Goal: Information Seeking & Learning: Check status

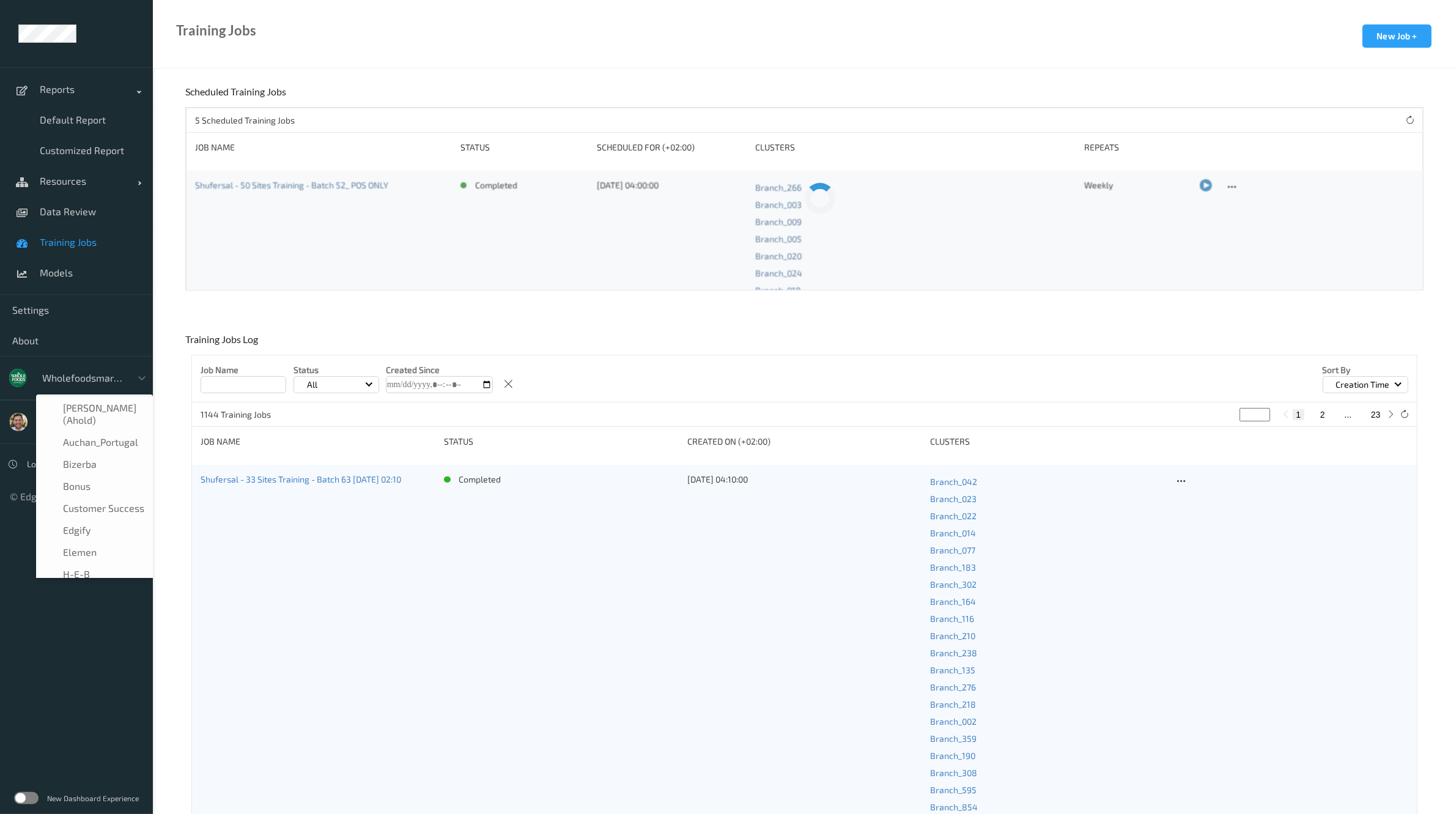
scroll to position [257, 0]
click at [61, 372] on div at bounding box center [84, 379] width 83 height 15
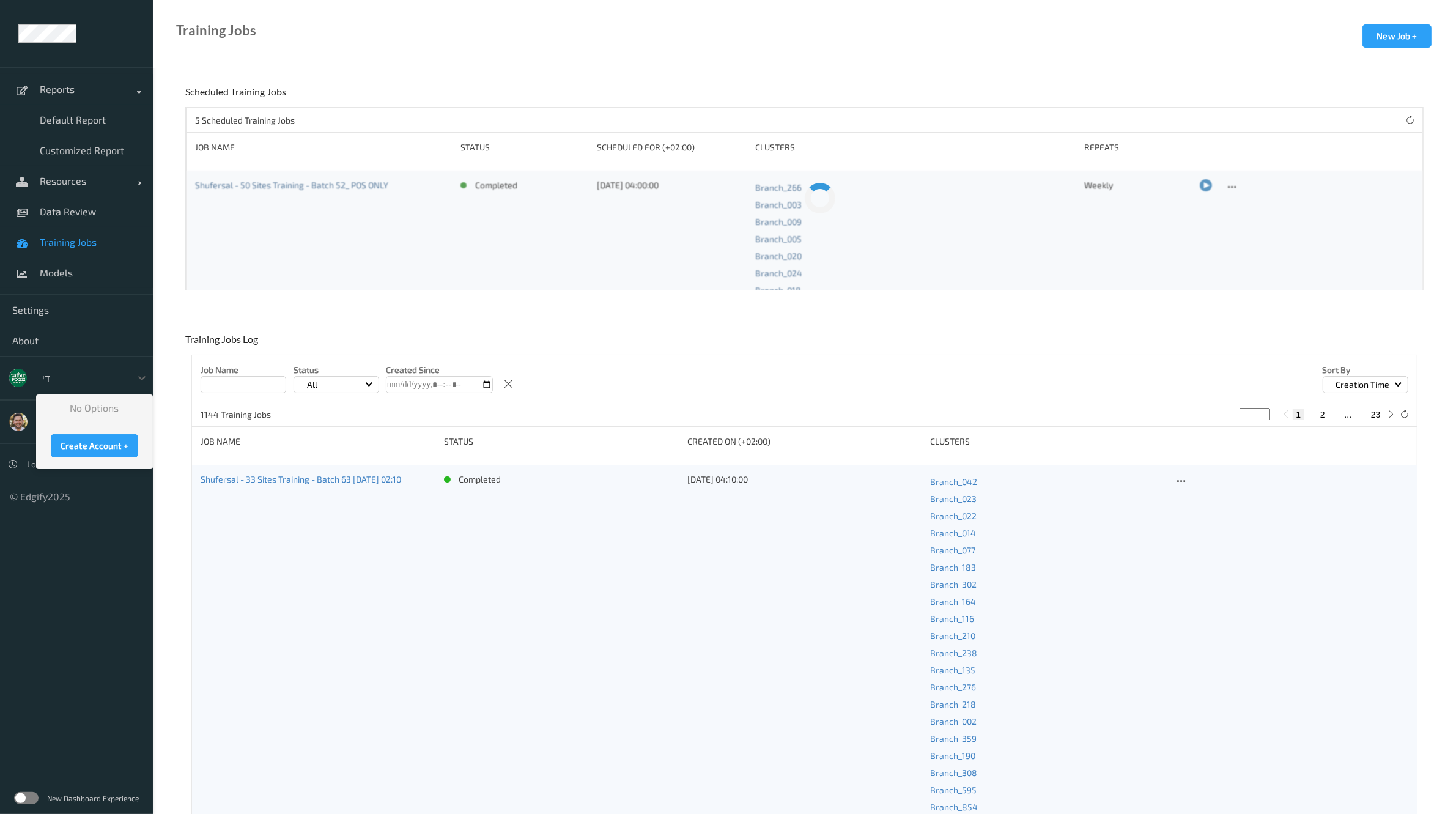
scroll to position [0, 0]
type input "ד"
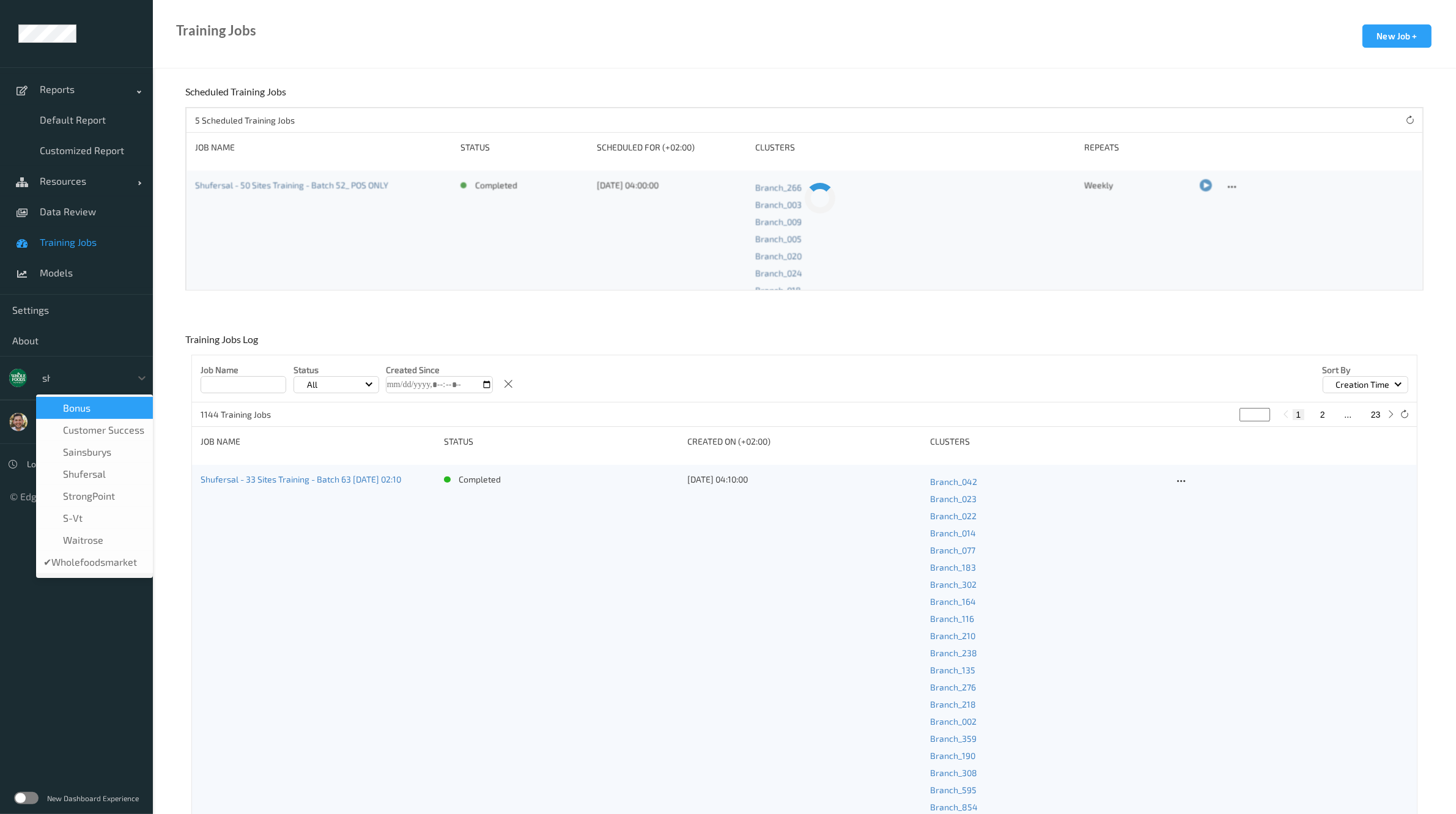
type input "shu"
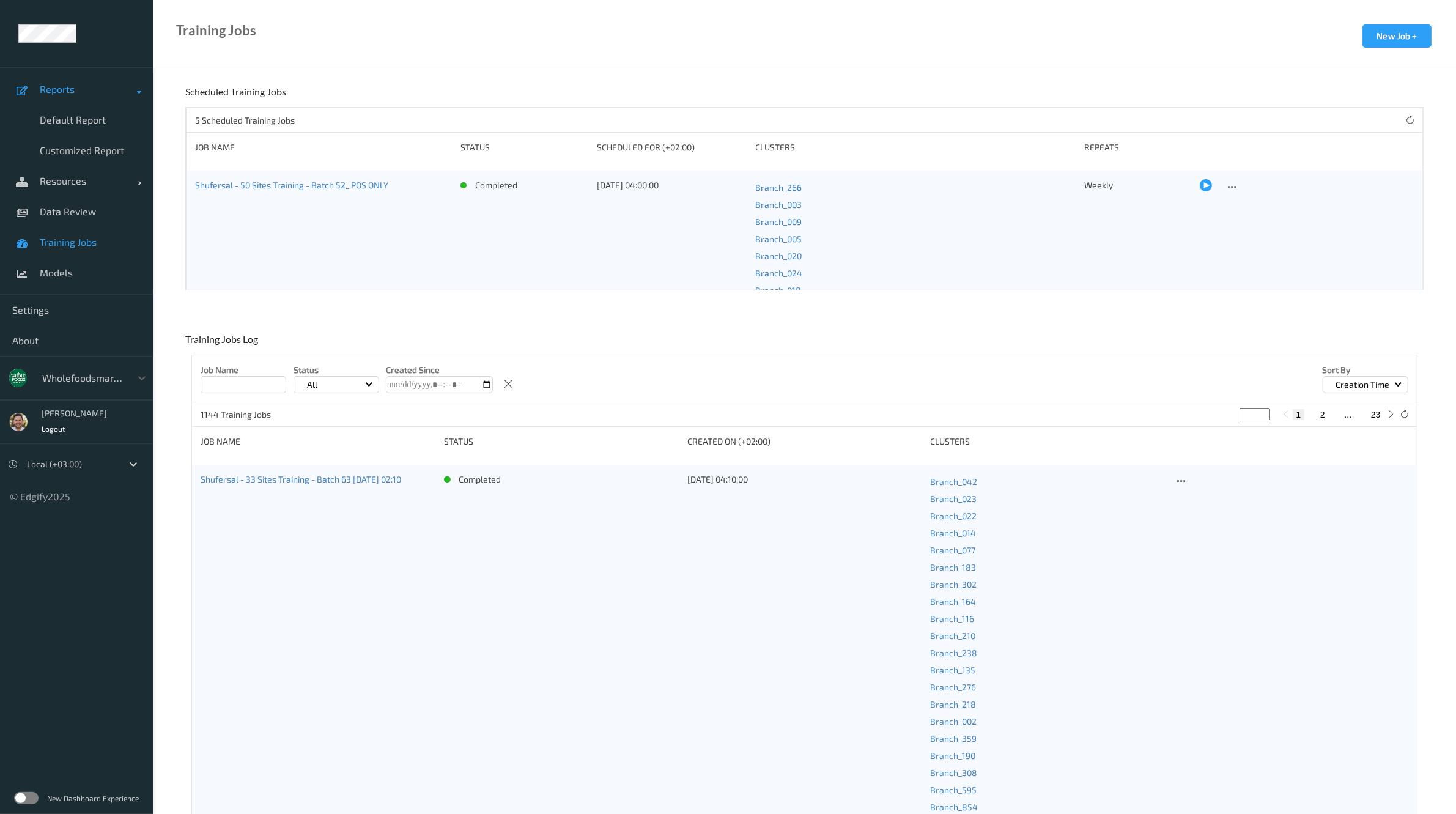
click at [68, 80] on link "Reports" at bounding box center [76, 90] width 153 height 30
click at [59, 124] on span "Default Report" at bounding box center [89, 120] width 101 height 12
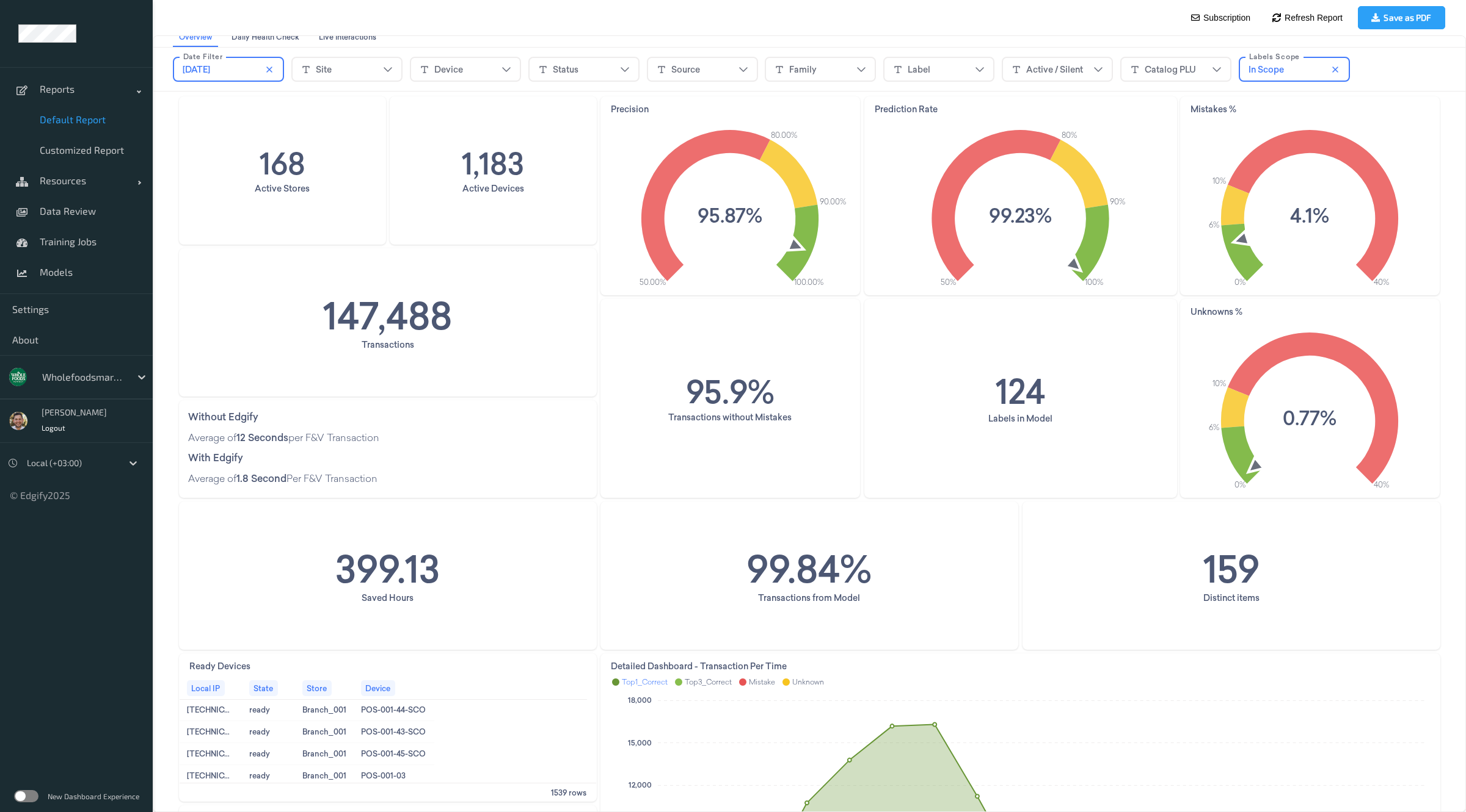
scroll to position [59, 0]
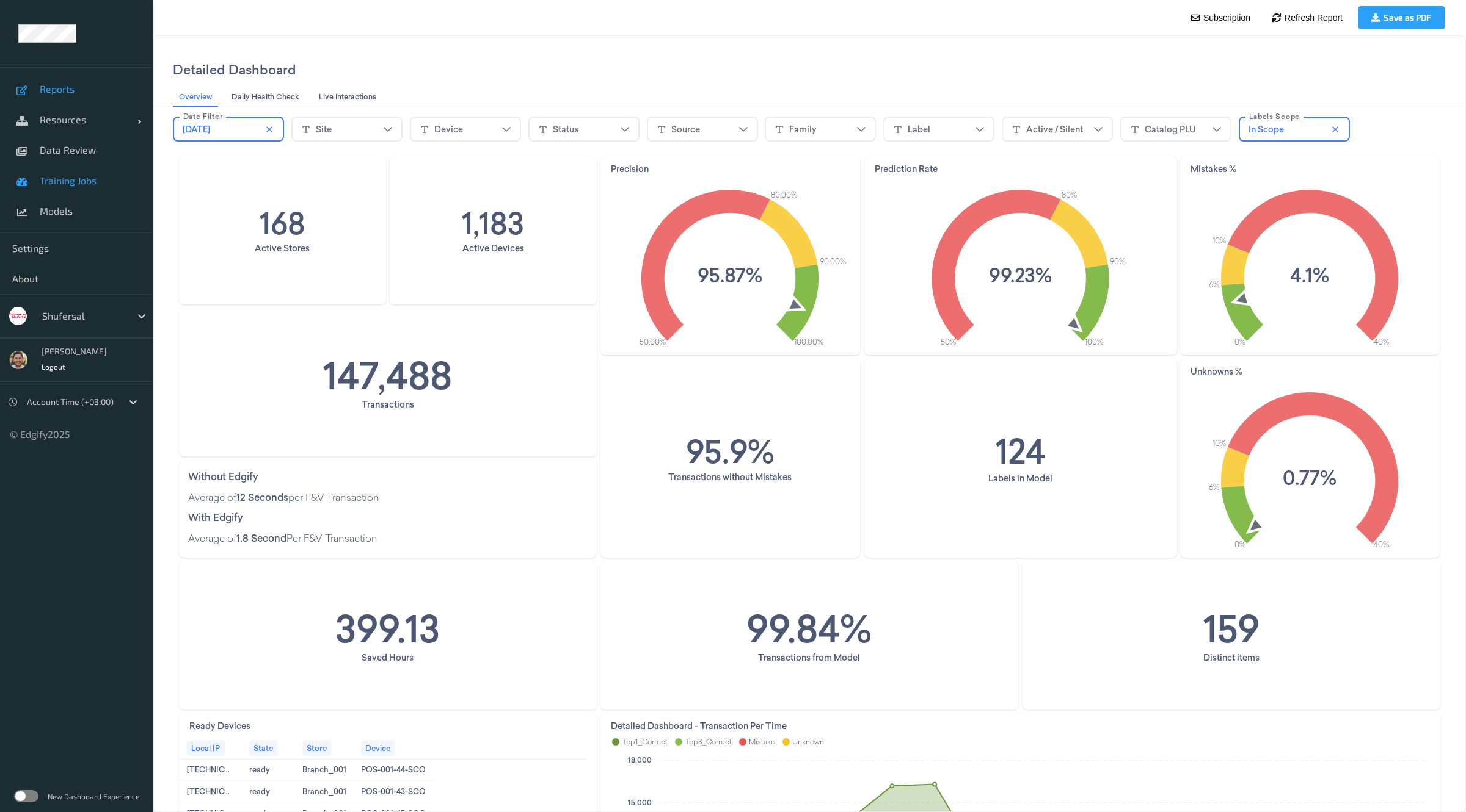
click at [78, 193] on link "Training Jobs" at bounding box center [76, 180] width 152 height 30
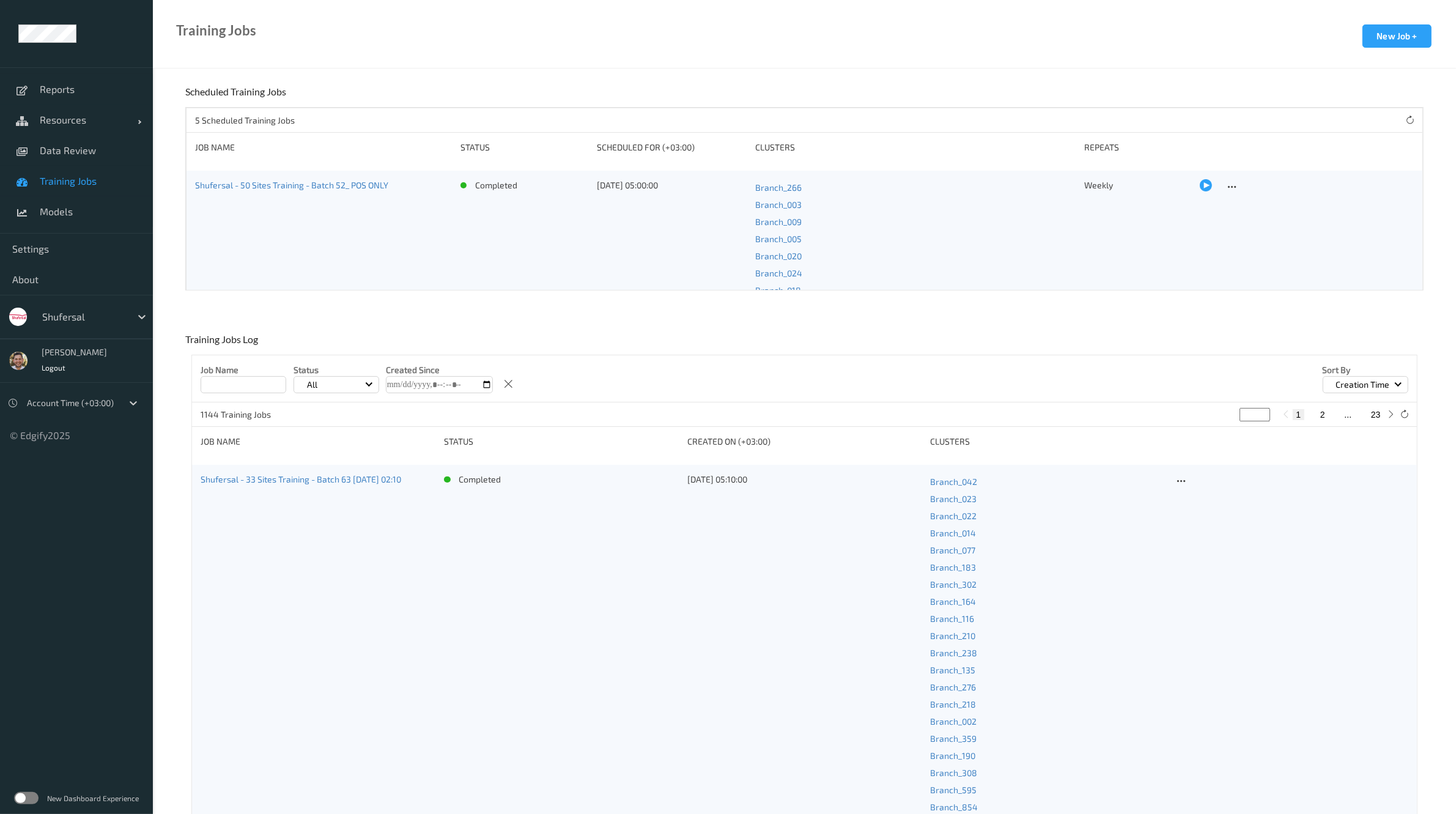
click at [544, 240] on div "completed" at bounding box center [525, 564] width 128 height 771
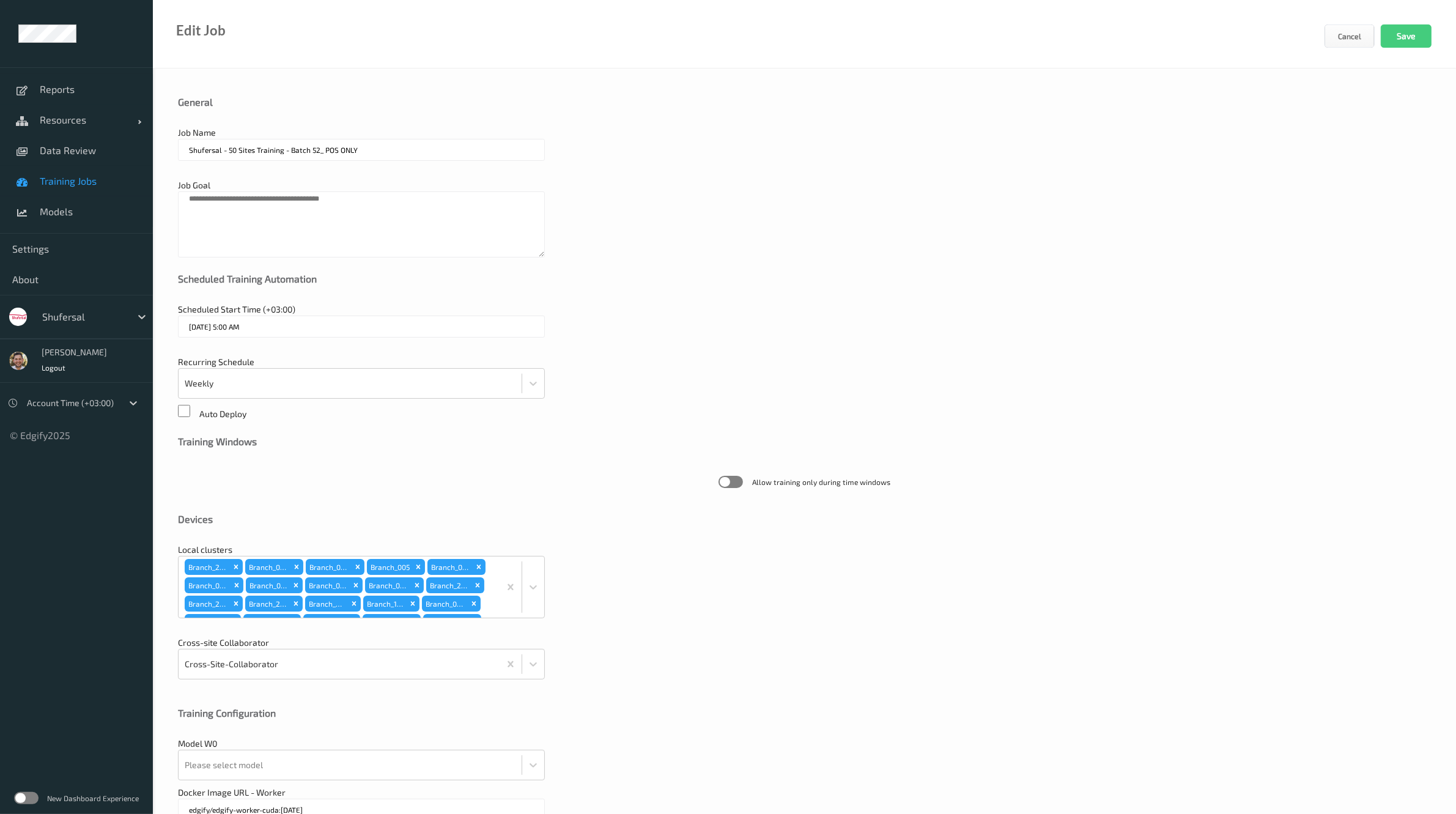
scroll to position [122, 0]
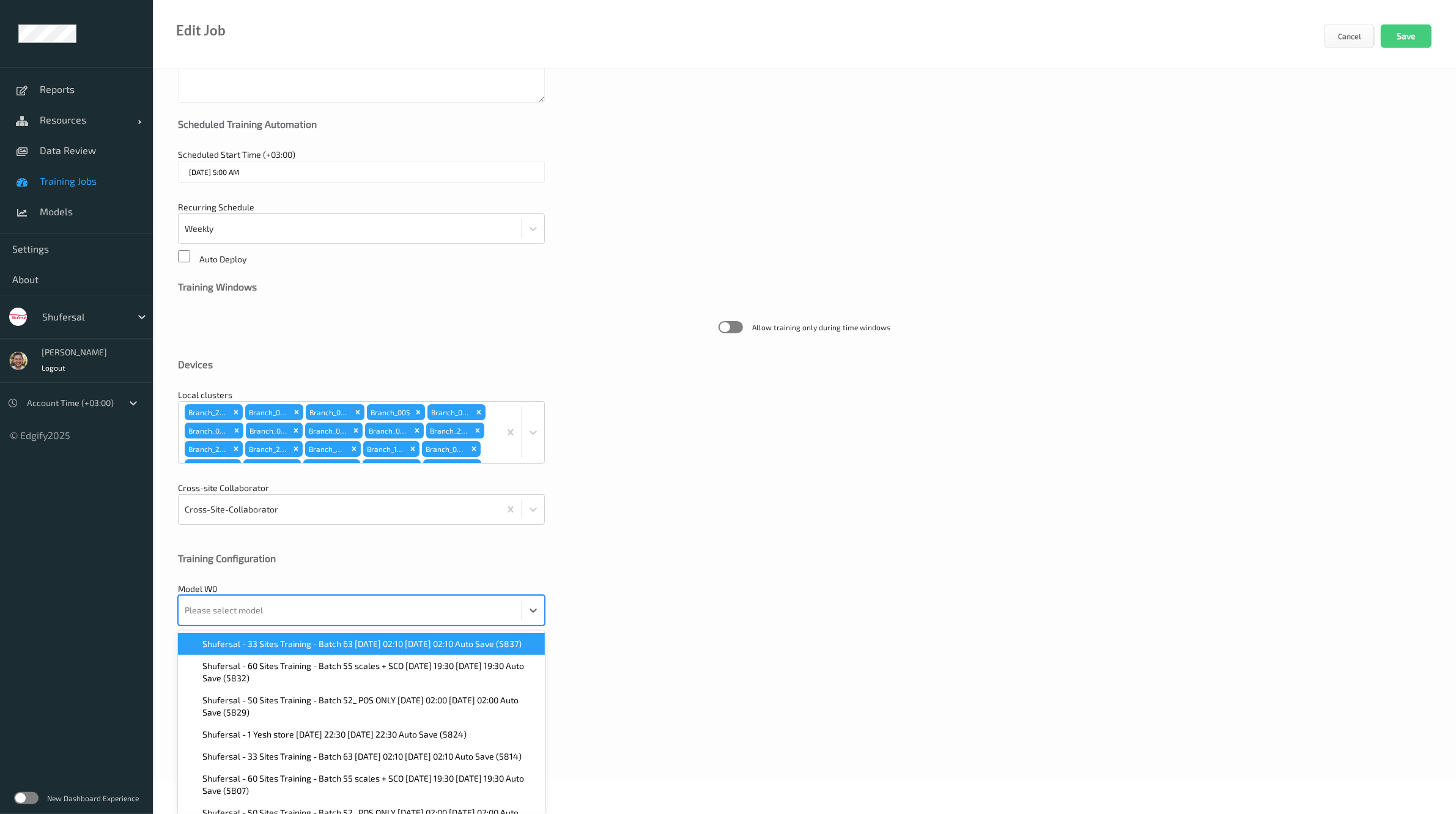
click at [298, 626] on div "option Shufersal - 33 Sites Training - Batch 63 [DATE] 02:10 [DATE] 02:10 Auto …" at bounding box center [362, 610] width 367 height 30
click at [298, 643] on span "Shufersal - 33 Sites Training - Batch 63 [DATE] 02:10 [DATE] 02:10 Auto Save (5…" at bounding box center [362, 643] width 319 height 12
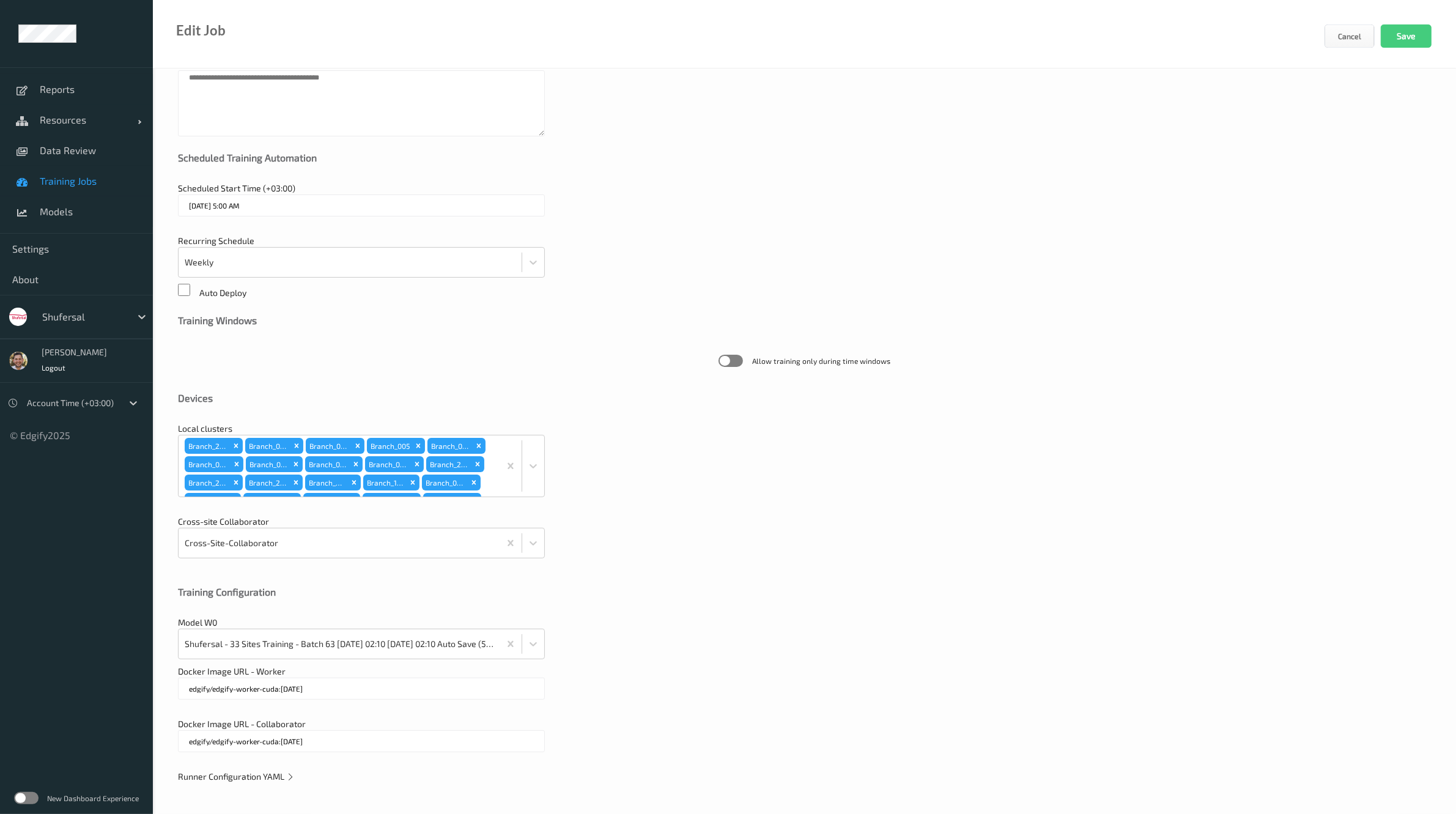
click at [250, 769] on div "General Job Name Shufersal - 50 Sites Training - Batch 52_ POS ONLY Job Goal Sc…" at bounding box center [804, 381] width 1303 height 867
click at [252, 776] on span "Runner Configuration YAML" at bounding box center [236, 776] width 117 height 10
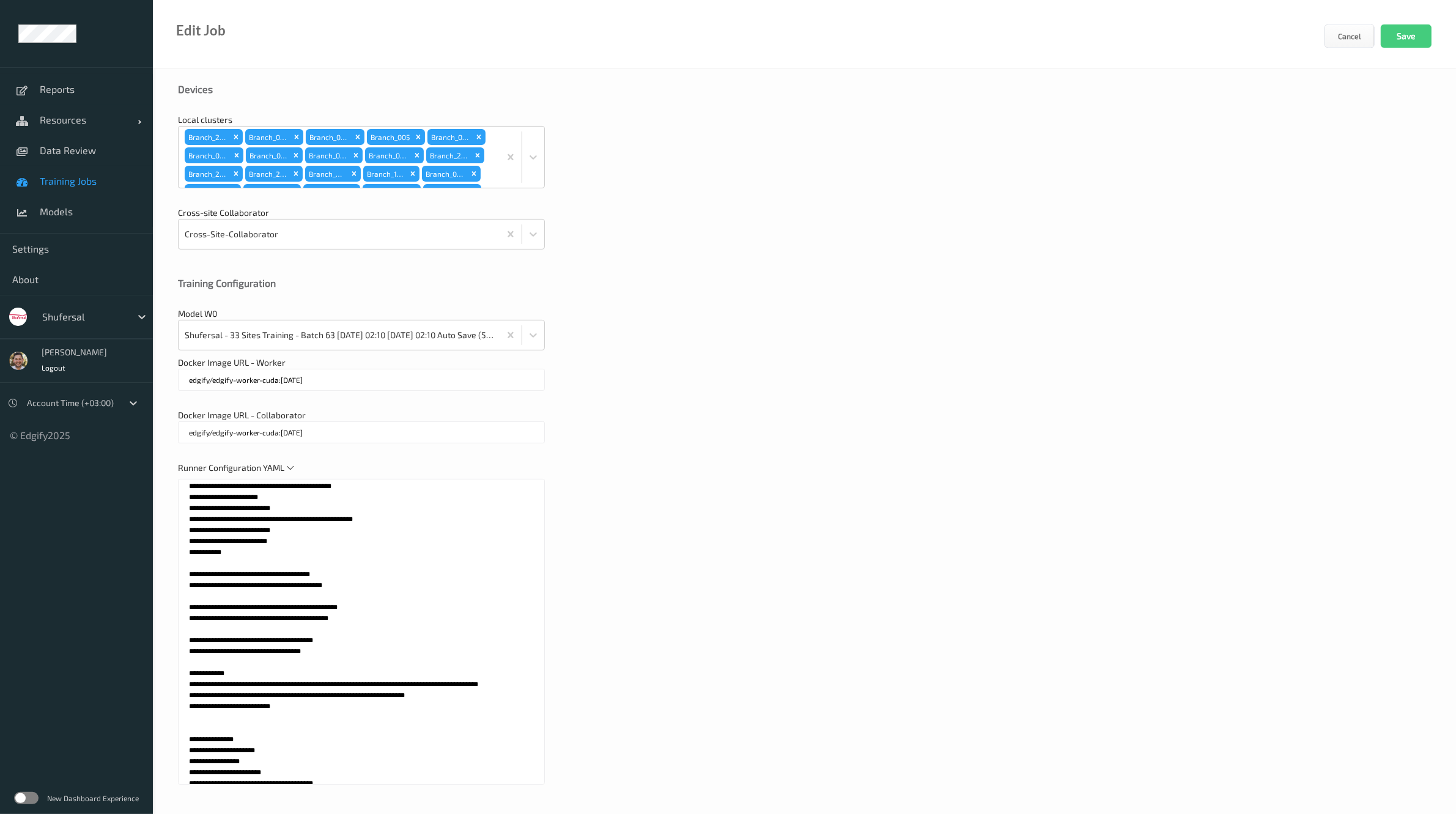
scroll to position [445, 0]
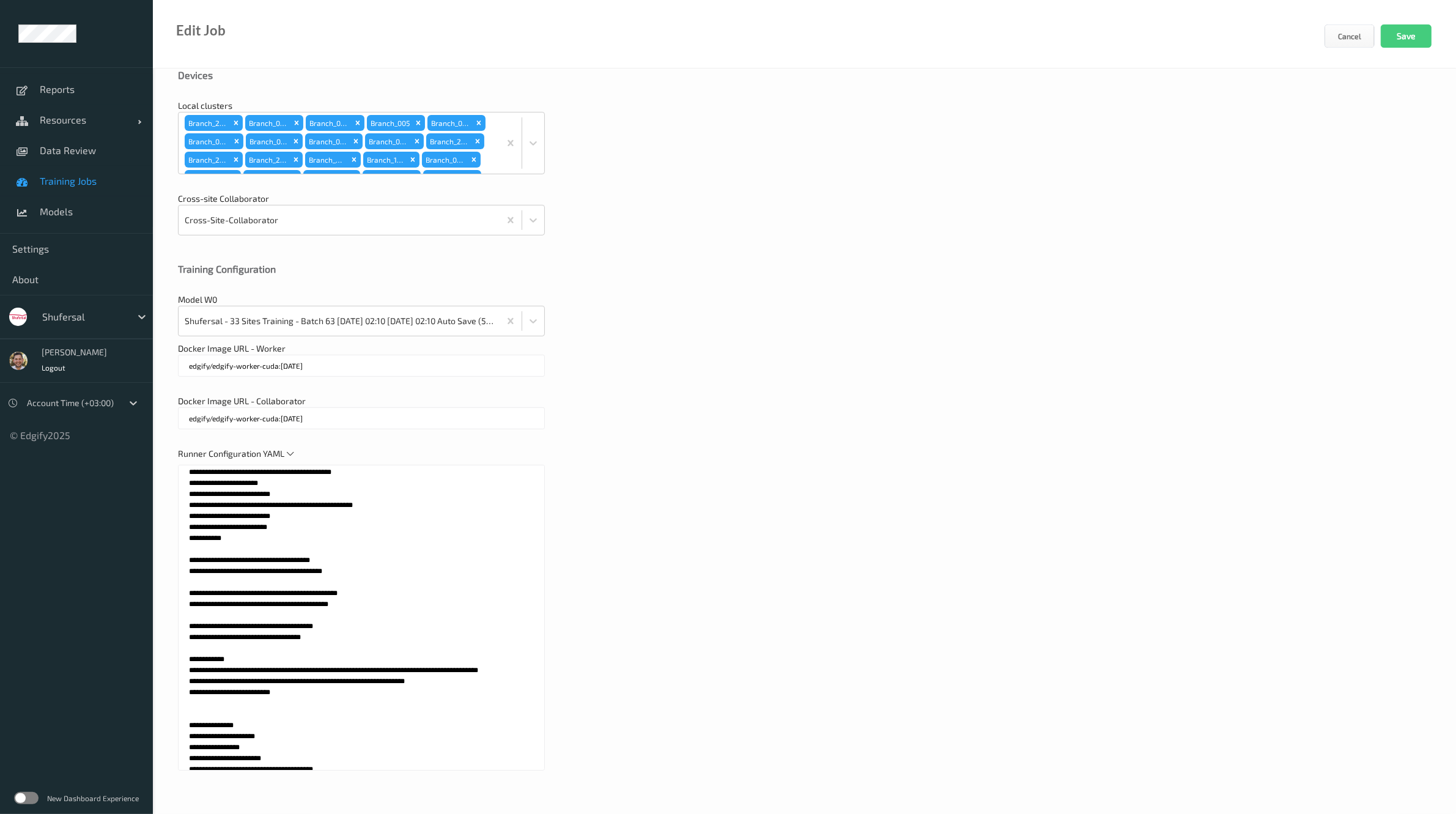
click at [362, 589] on textarea at bounding box center [362, 618] width 367 height 306
type textarea "**********"
click at [948, 294] on div "Model W0 Shufersal - 33 Sites Training - Batch 63 [DATE] 02:10 [DATE] 02:10 Aut…" at bounding box center [804, 315] width 1254 height 42
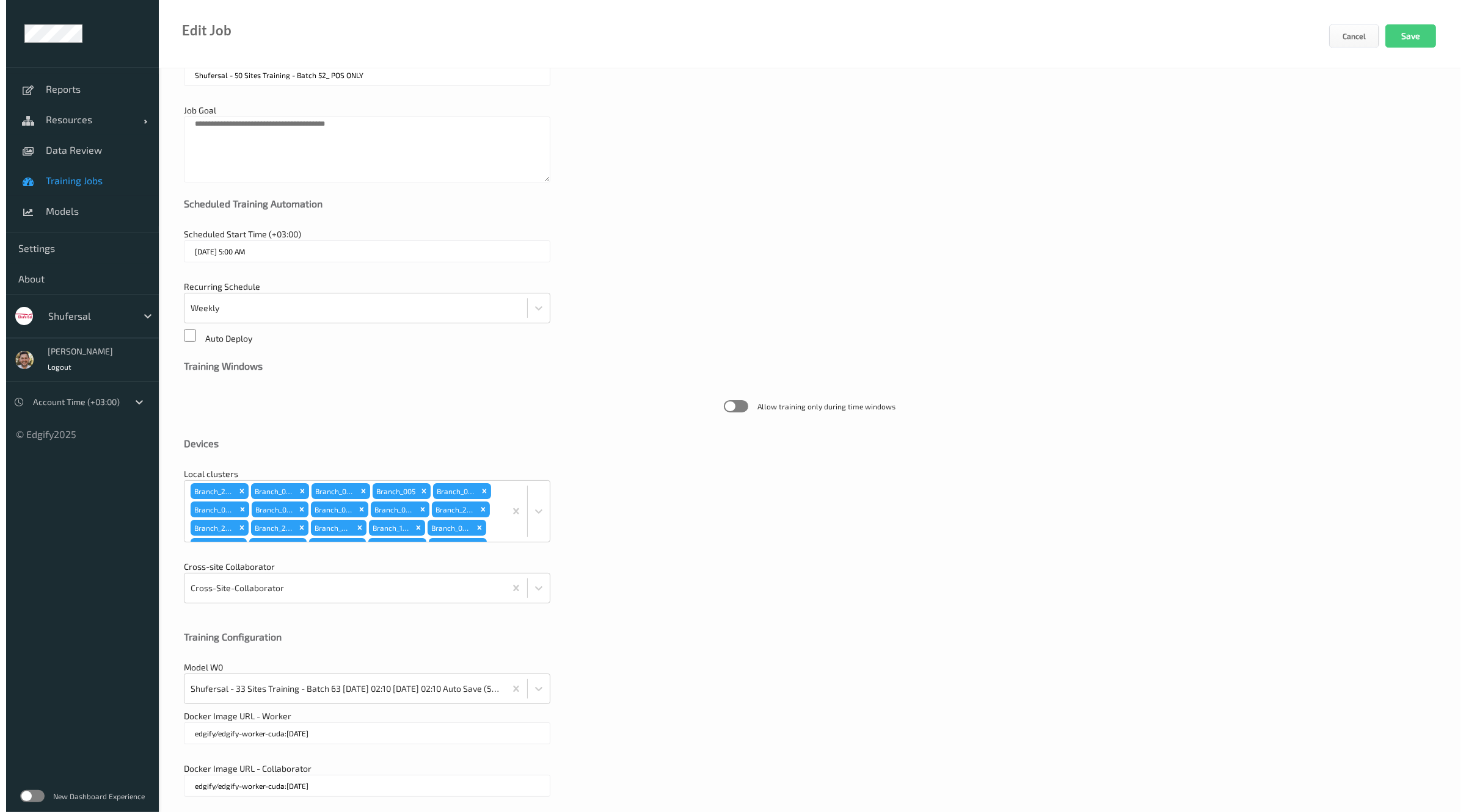
scroll to position [0, 0]
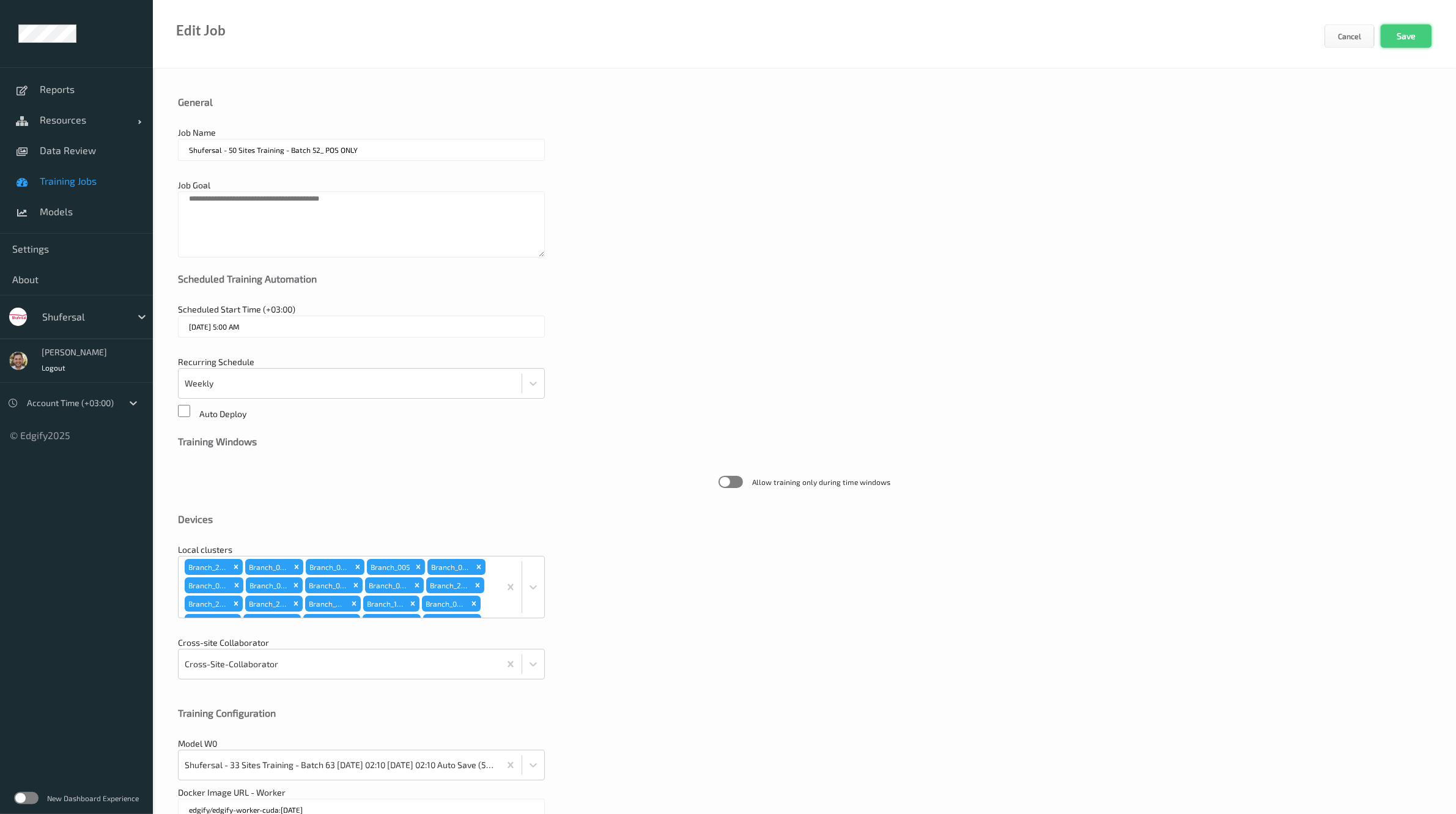
click at [1410, 37] on button "Save" at bounding box center [1406, 36] width 51 height 24
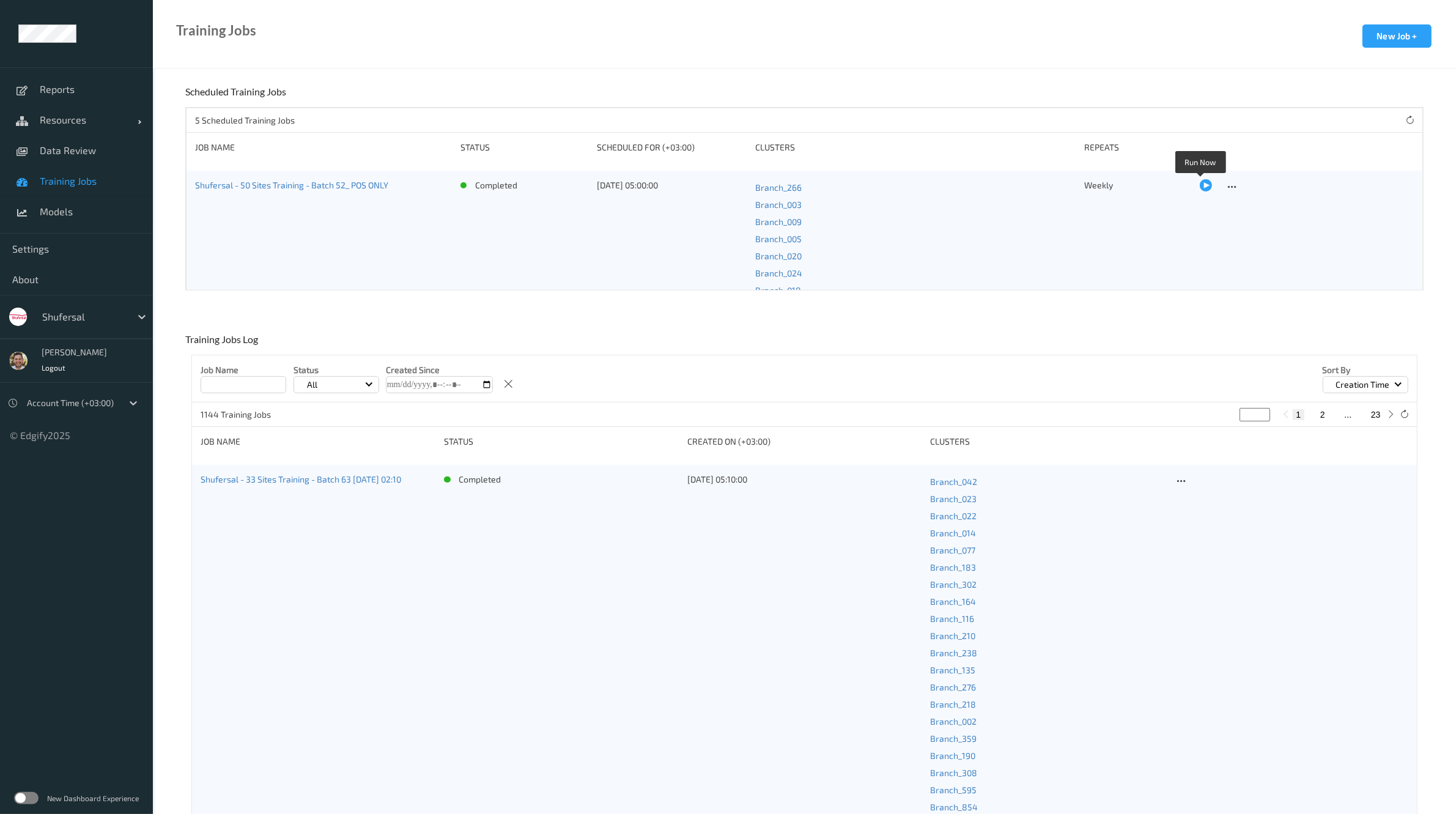
click at [1201, 188] on div at bounding box center [1205, 185] width 12 height 12
click at [69, 91] on span "Reports" at bounding box center [89, 89] width 101 height 12
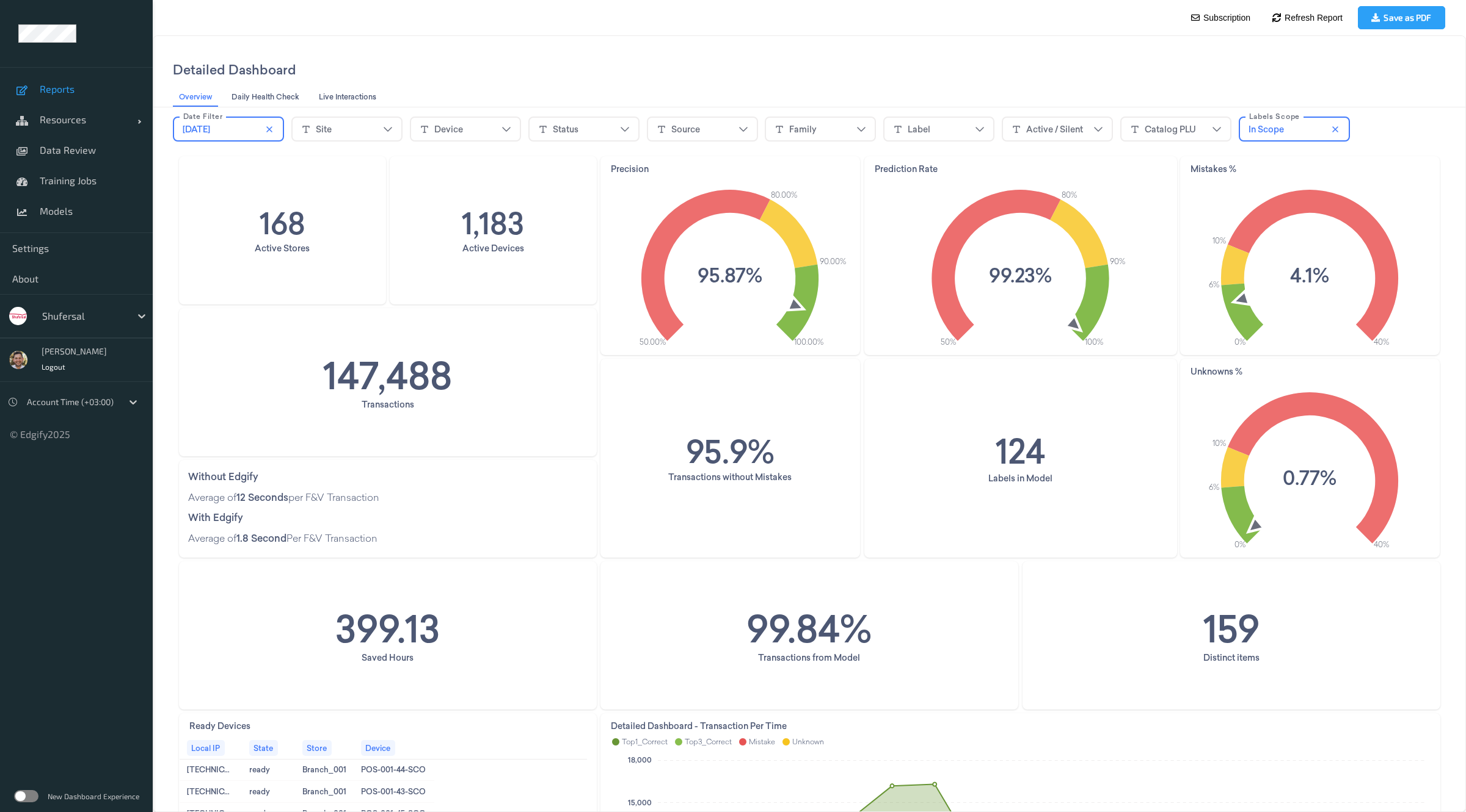
click at [465, 138] on fieldset "Device" at bounding box center [465, 129] width 111 height 25
click at [468, 127] on div "Device" at bounding box center [465, 129] width 91 height 18
type input "*****"
click at [465, 199] on span "POS-070-01" at bounding box center [447, 198] width 50 height 12
click at [465, 199] on span "POS-070-02" at bounding box center [448, 198] width 51 height 12
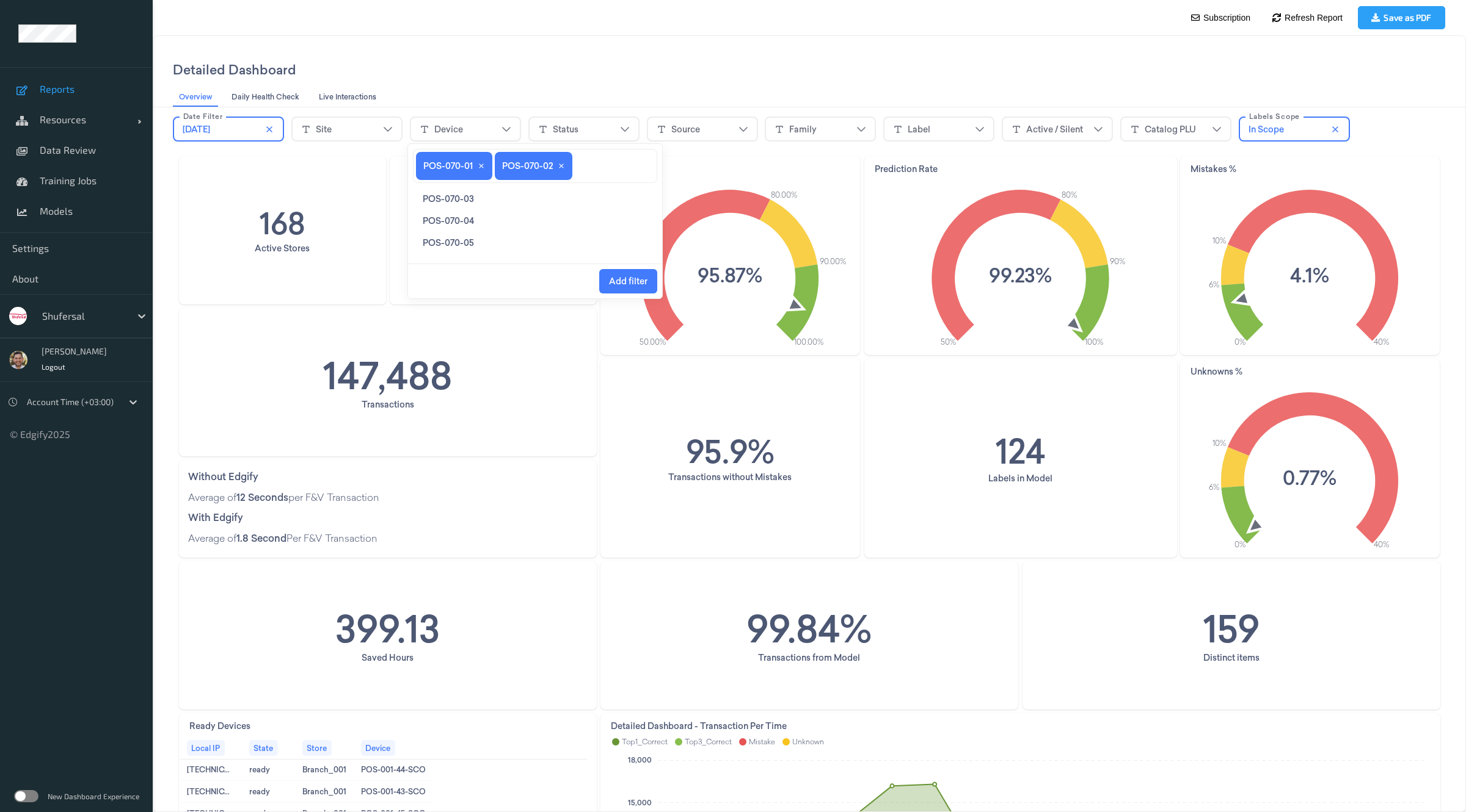
click at [465, 199] on span "POS-070-03" at bounding box center [448, 198] width 52 height 12
click at [454, 230] on span "POS-070-04" at bounding box center [448, 229] width 52 height 12
click at [454, 230] on span "POS-070-05" at bounding box center [448, 229] width 52 height 12
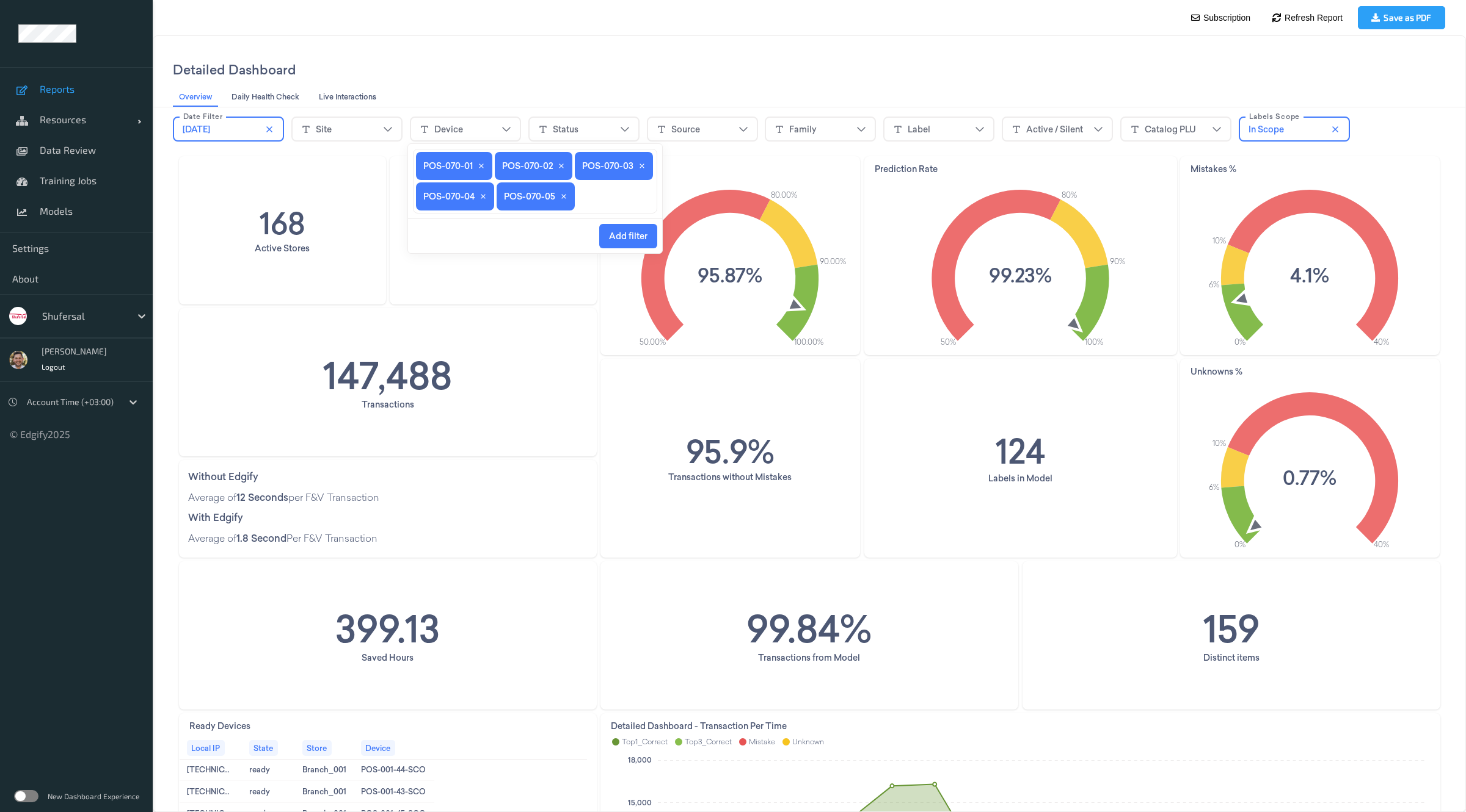
click at [636, 237] on span "Add filter" at bounding box center [628, 236] width 39 height 9
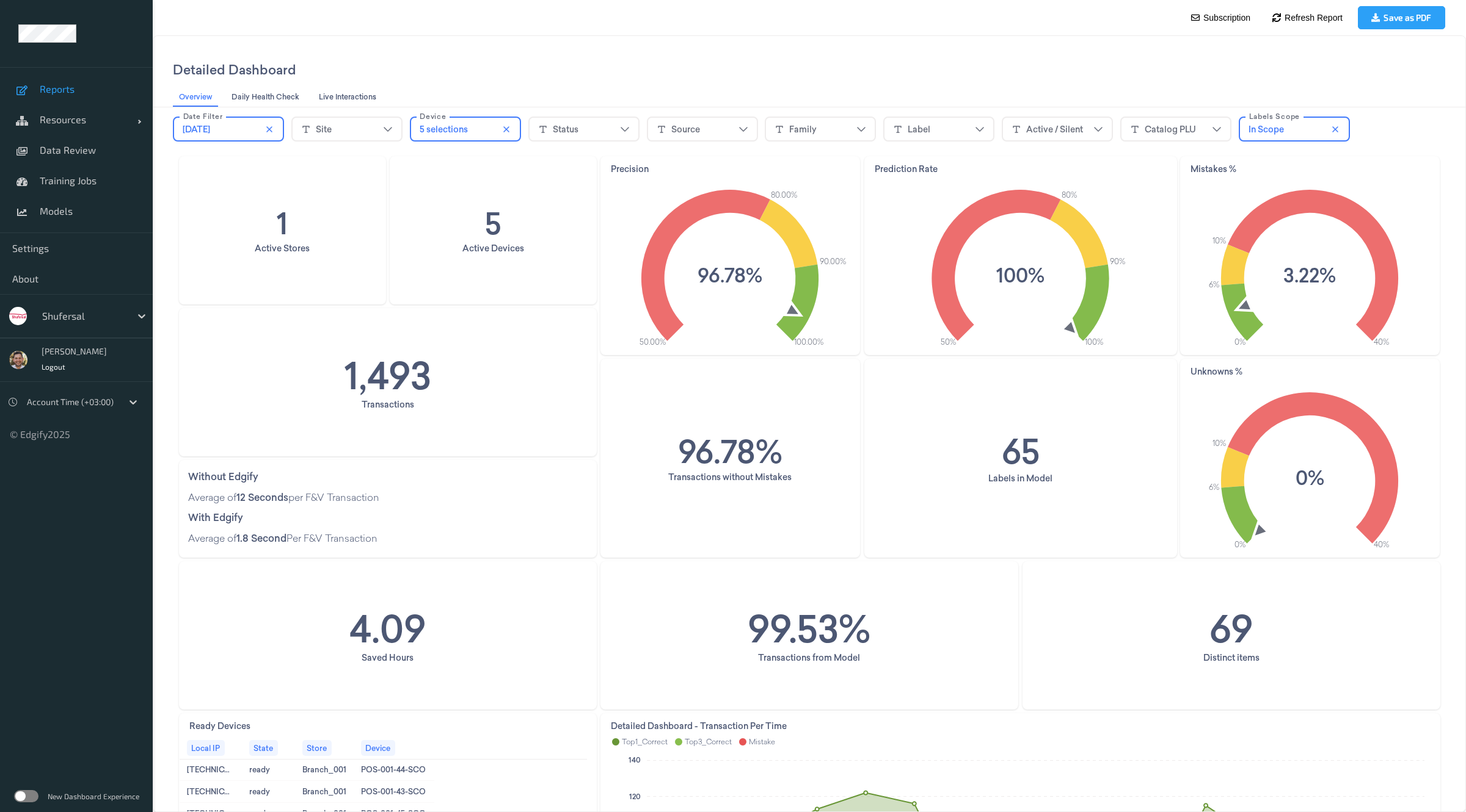
click at [455, 129] on div "5 selections" at bounding box center [443, 129] width 48 height 12
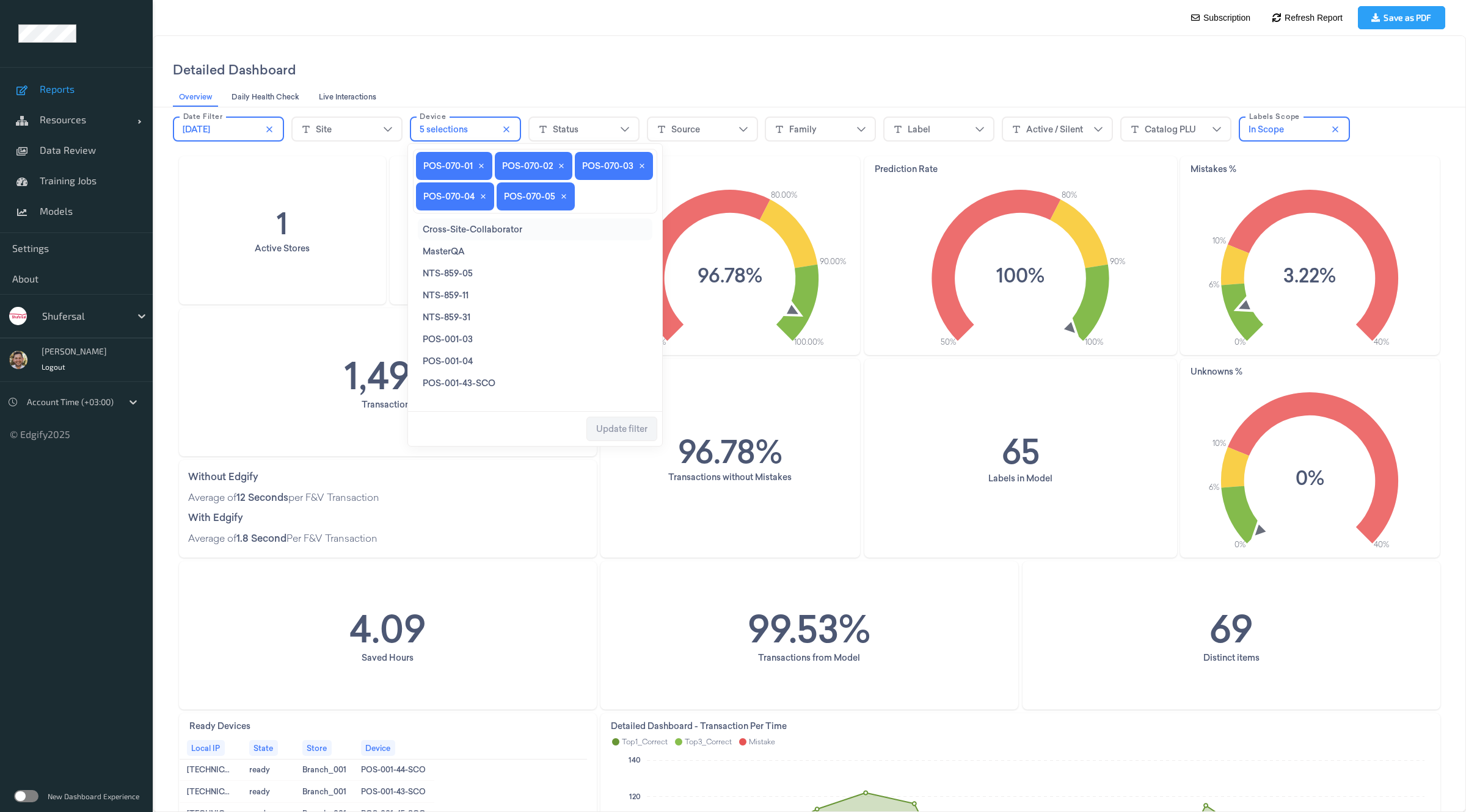
click at [560, 191] on li "POS-070-05" at bounding box center [535, 196] width 78 height 28
click at [481, 167] on icon "close icon" at bounding box center [481, 166] width 8 height 8
click at [481, 167] on icon "close icon" at bounding box center [482, 165] width 5 height 5
click at [481, 167] on icon "close icon" at bounding box center [483, 165] width 5 height 5
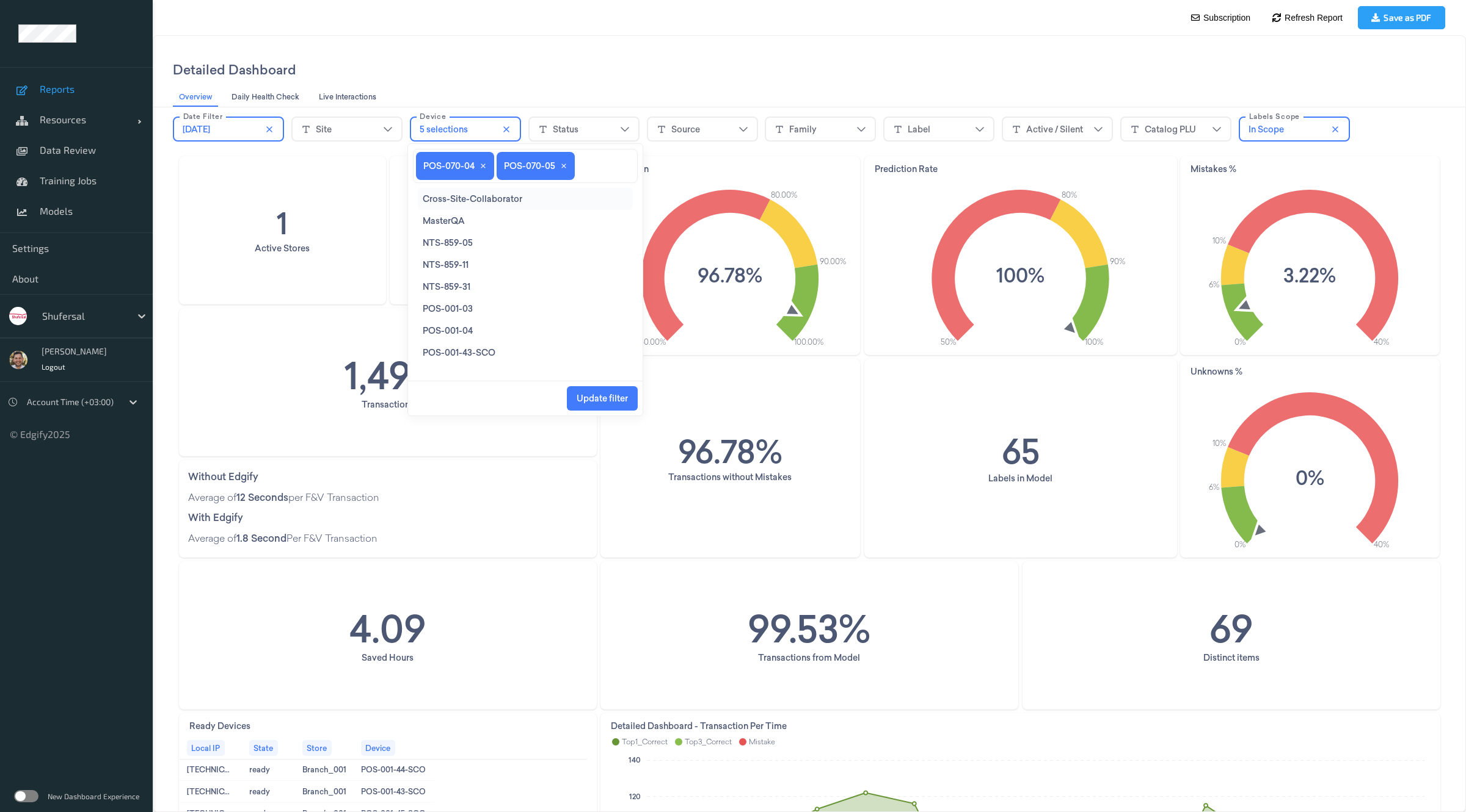
click at [481, 167] on icon "close icon" at bounding box center [483, 165] width 5 height 5
click at [481, 167] on input at bounding box center [501, 165] width 172 height 10
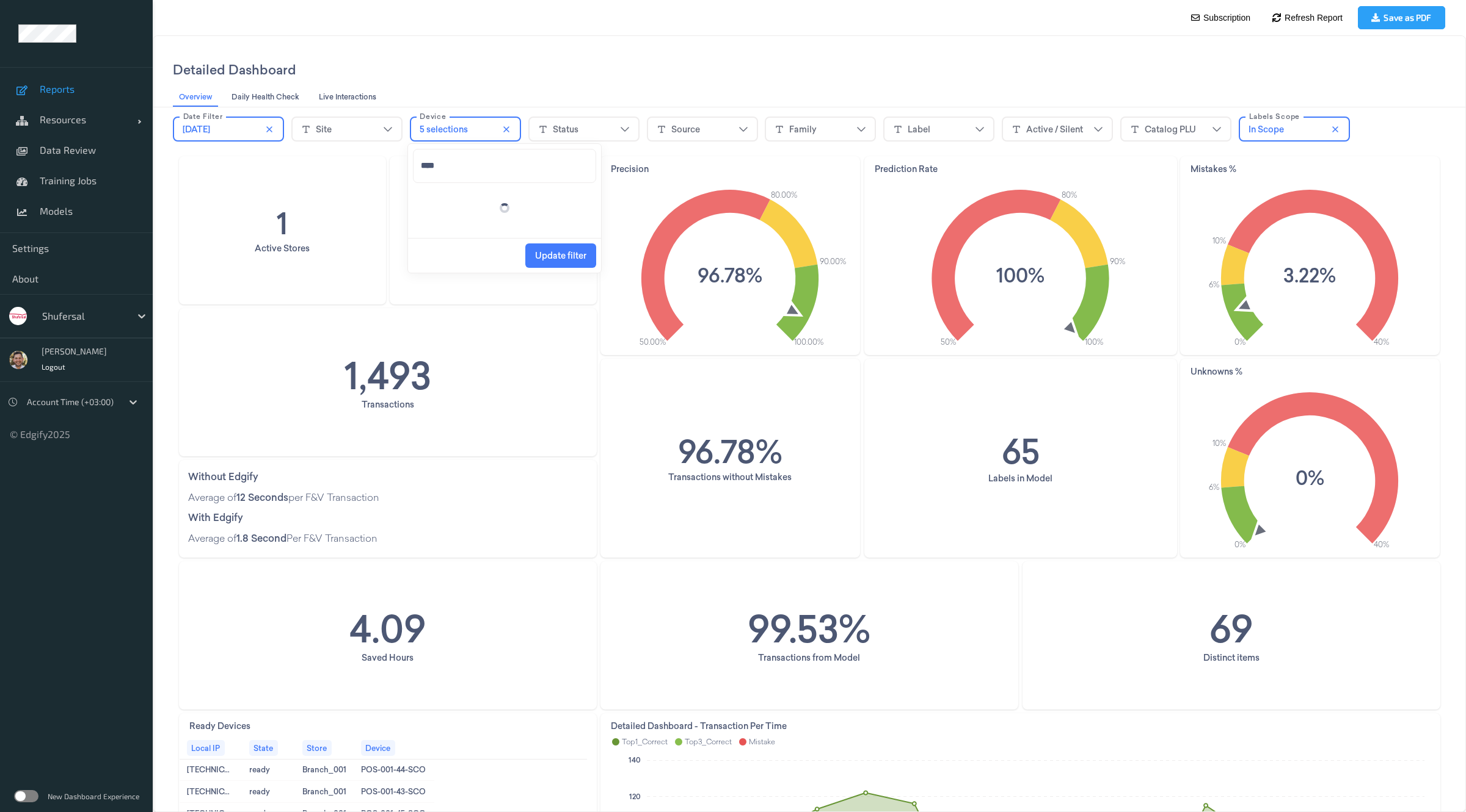
type input "*****"
click at [455, 194] on span "POS-106-01" at bounding box center [446, 198] width 48 height 12
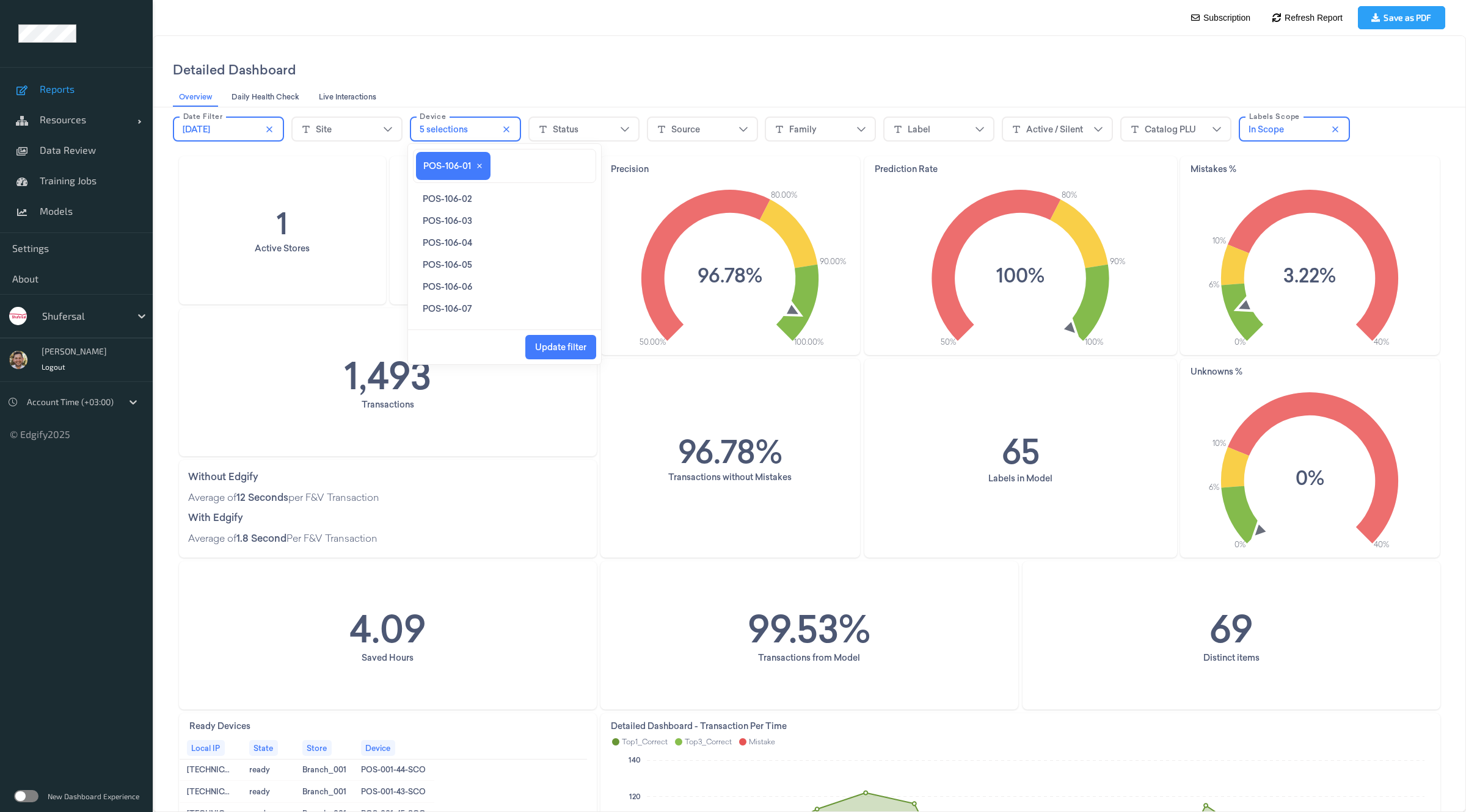
click at [455, 194] on span "POS-106-02" at bounding box center [447, 198] width 49 height 12
click at [455, 194] on span "POS-106-03" at bounding box center [447, 198] width 50 height 12
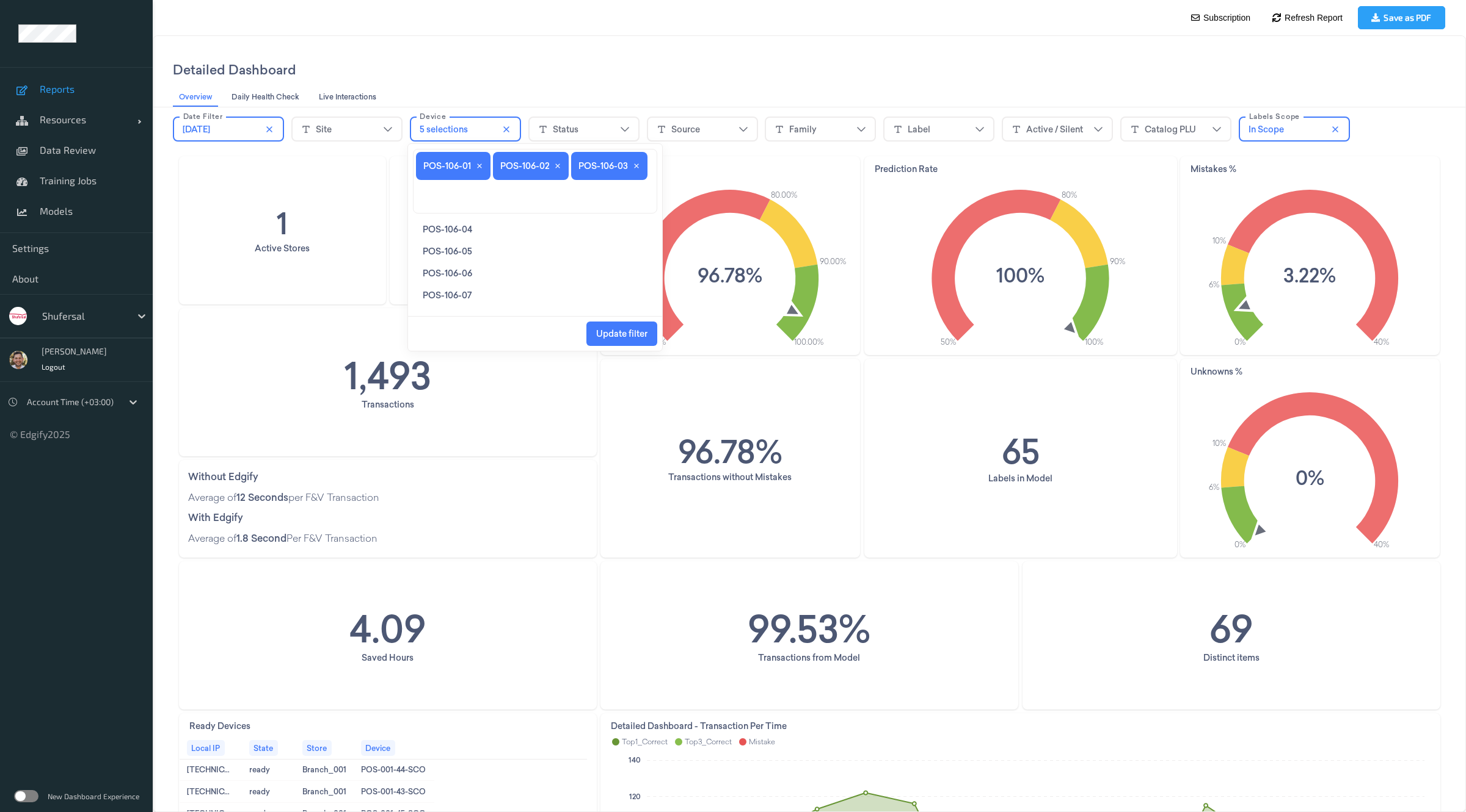
click at [459, 226] on span "POS-106-04" at bounding box center [447, 229] width 50 height 12
click at [459, 226] on span "POS-106-05" at bounding box center [447, 229] width 50 height 12
click at [459, 226] on span "POS-106-06" at bounding box center [447, 229] width 50 height 12
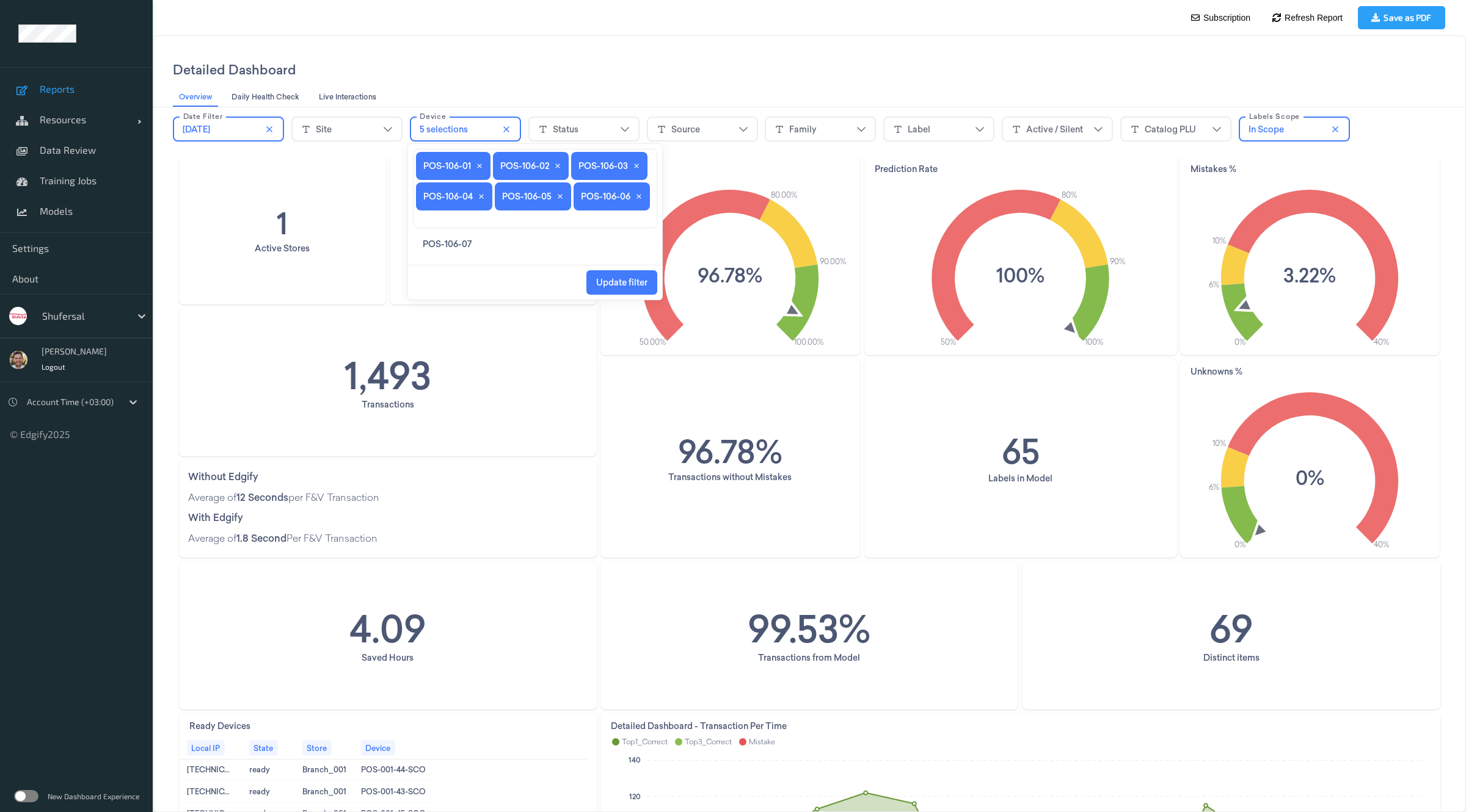
scroll to position [37, 0]
click at [454, 250] on span "POS-106-07" at bounding box center [447, 243] width 49 height 12
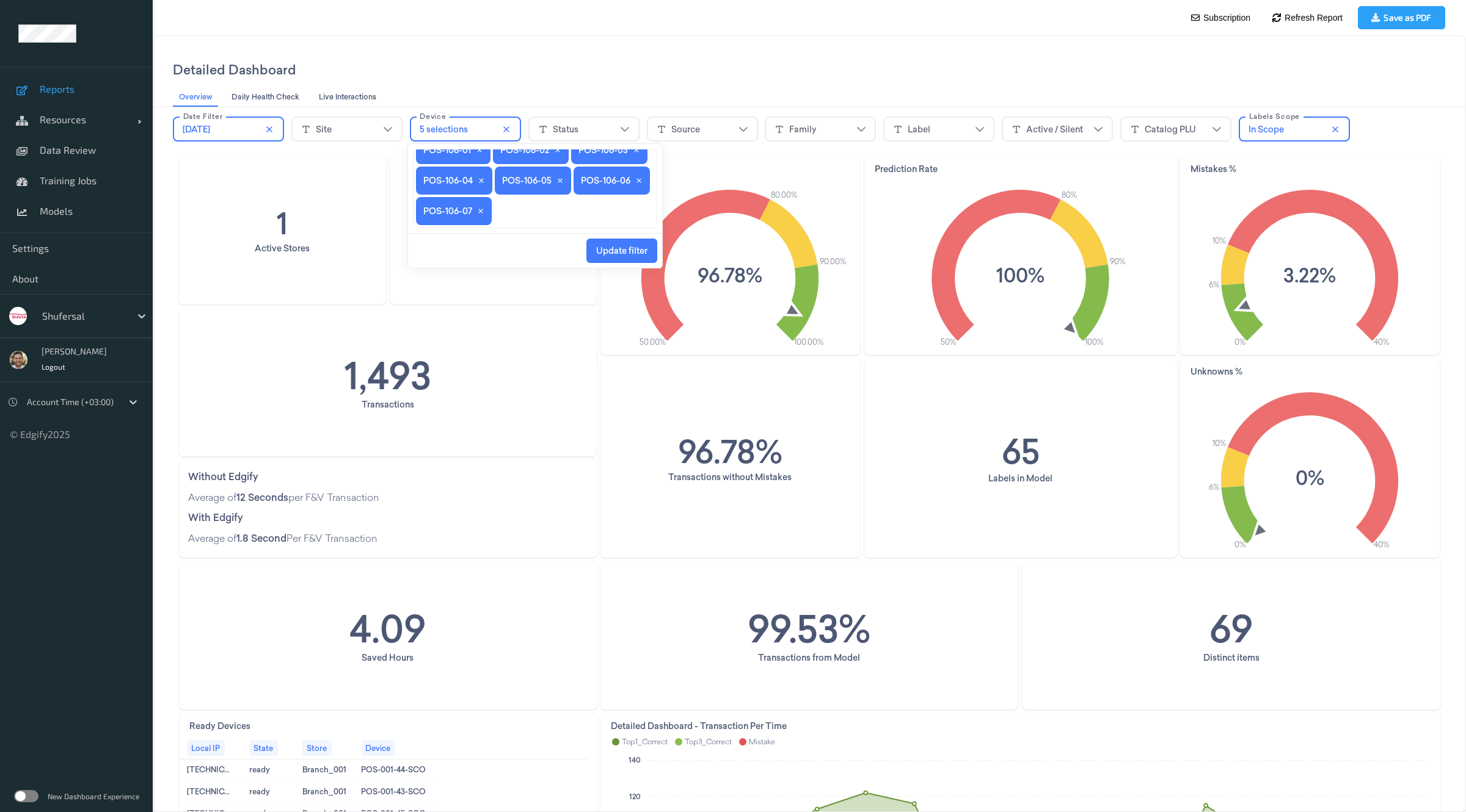
click at [614, 252] on span "Update filter" at bounding box center [622, 251] width 52 height 9
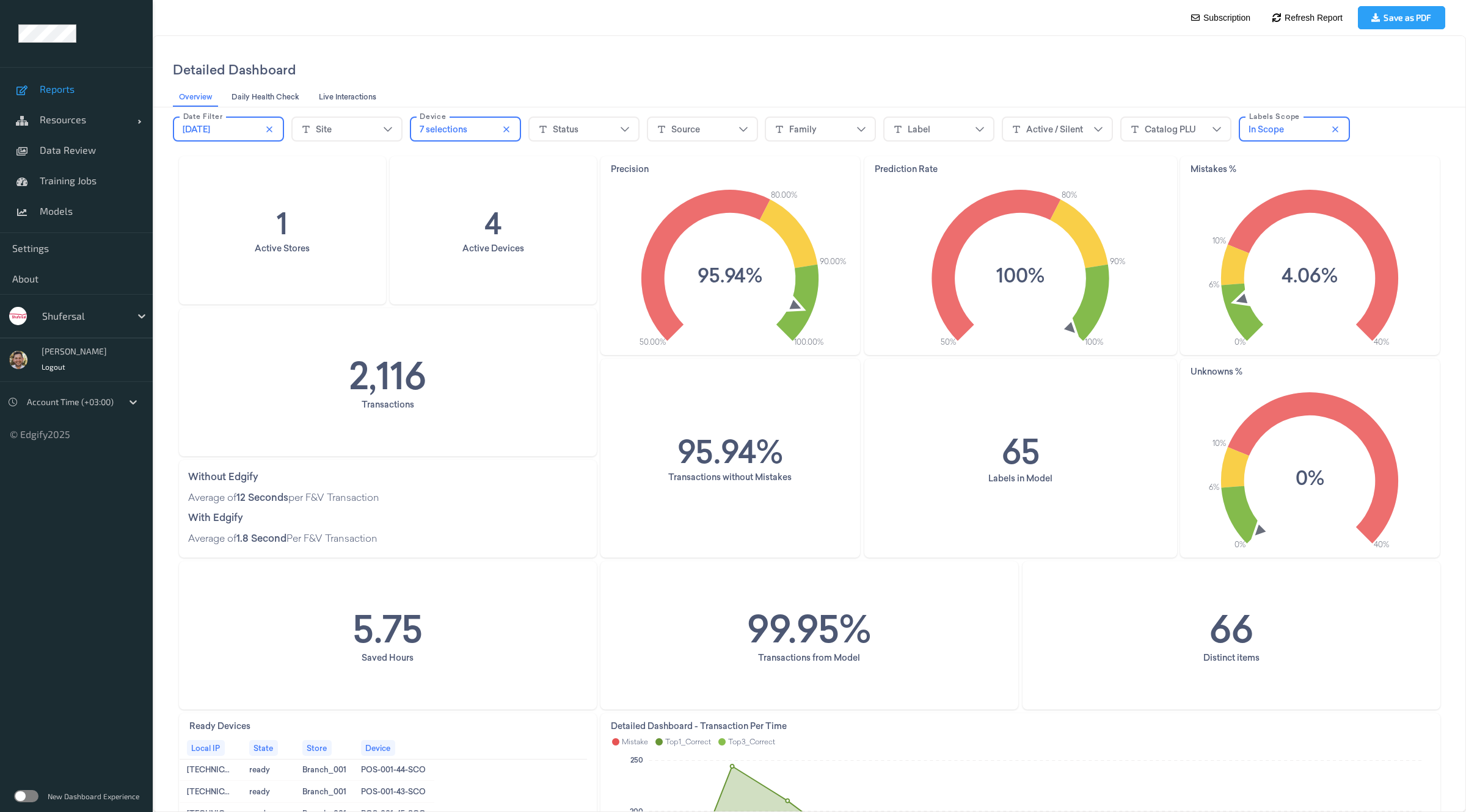
click at [874, 697] on div "99.95% Transactions from Model" at bounding box center [809, 635] width 417 height 148
click at [503, 128] on icon "close icon" at bounding box center [506, 129] width 6 height 6
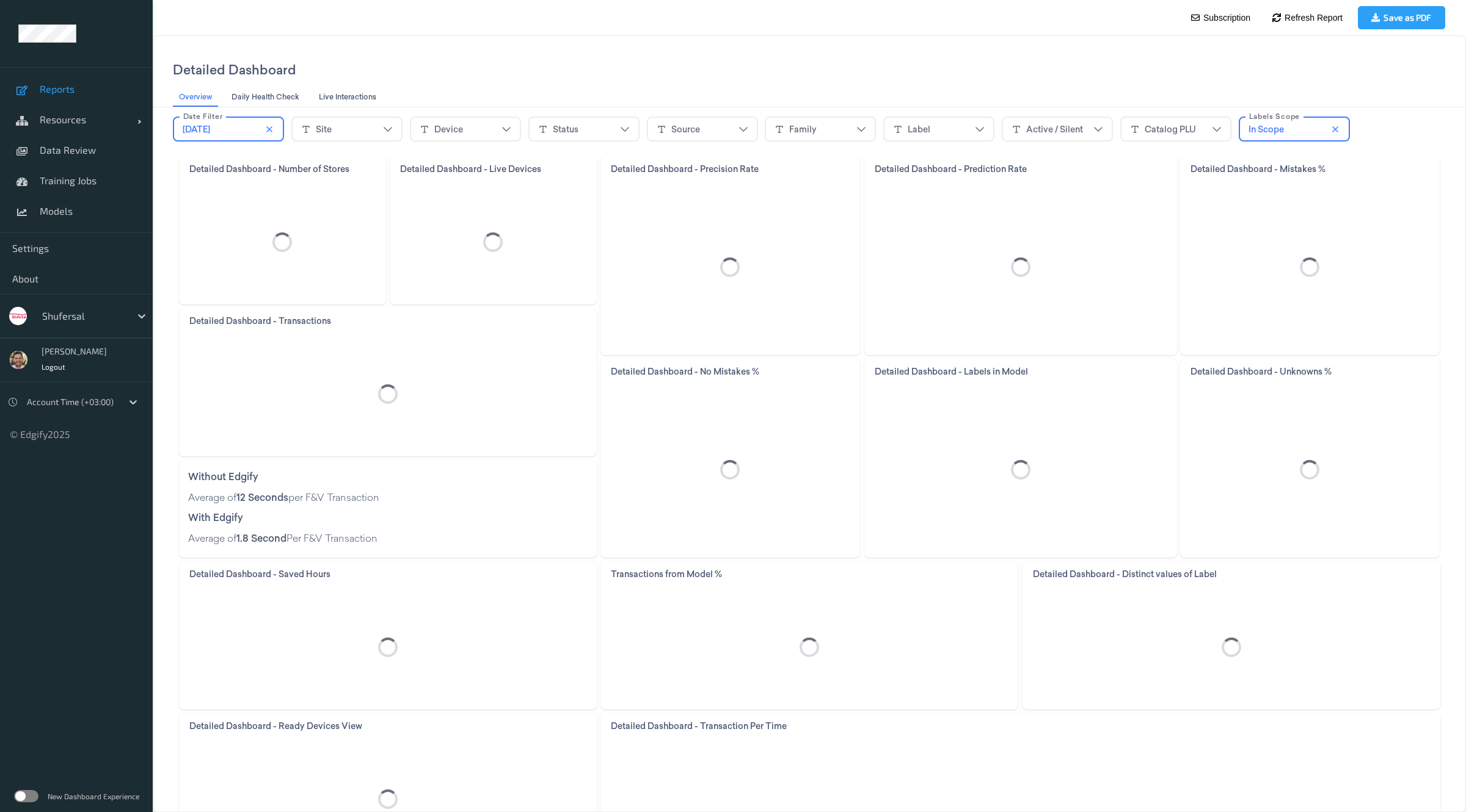
click at [467, 121] on div "Device" at bounding box center [465, 129] width 91 height 18
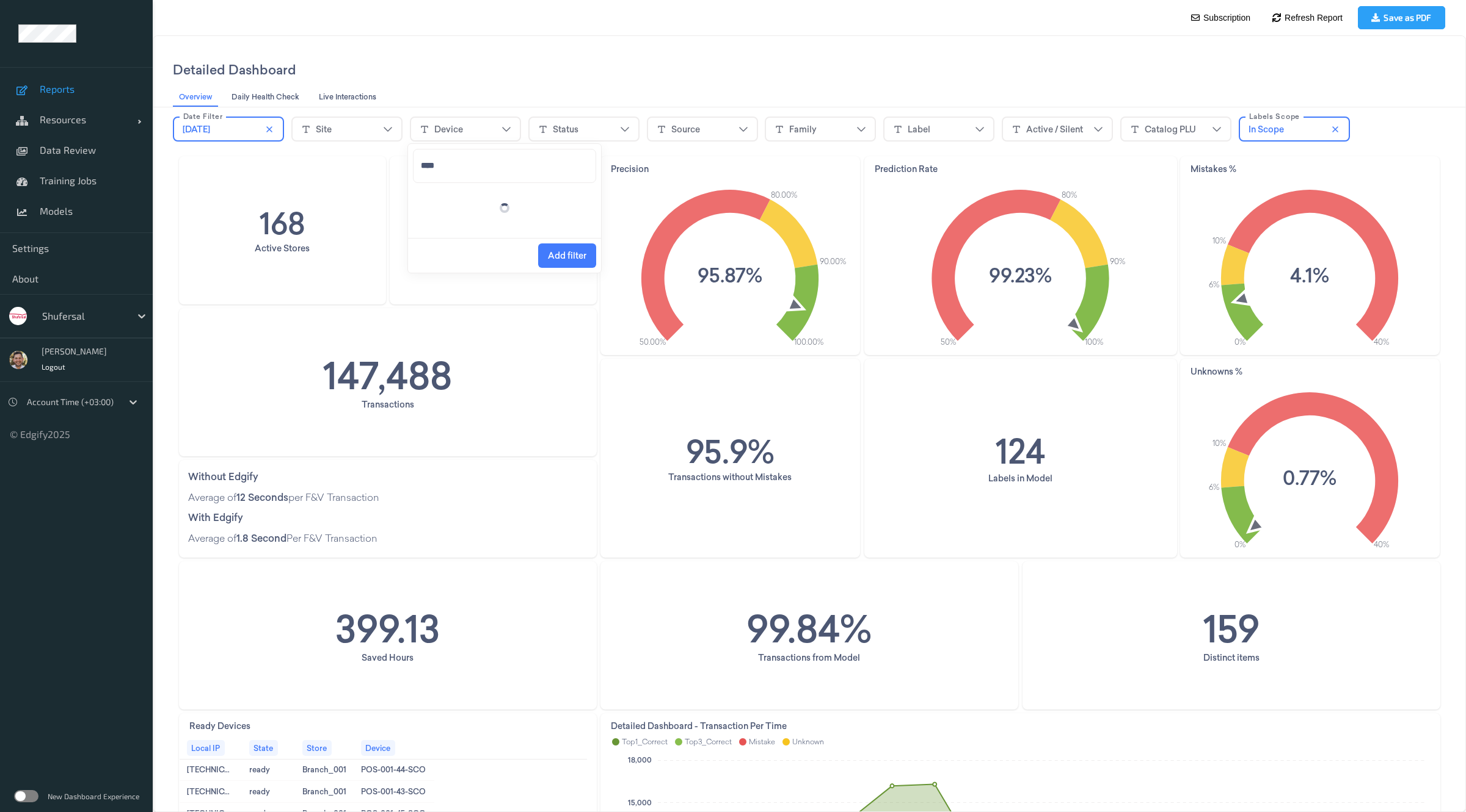
type input "*****"
click at [456, 203] on span "POS-144-01" at bounding box center [446, 198] width 47 height 12
click at [456, 203] on span "POS-144-02" at bounding box center [446, 198] width 48 height 12
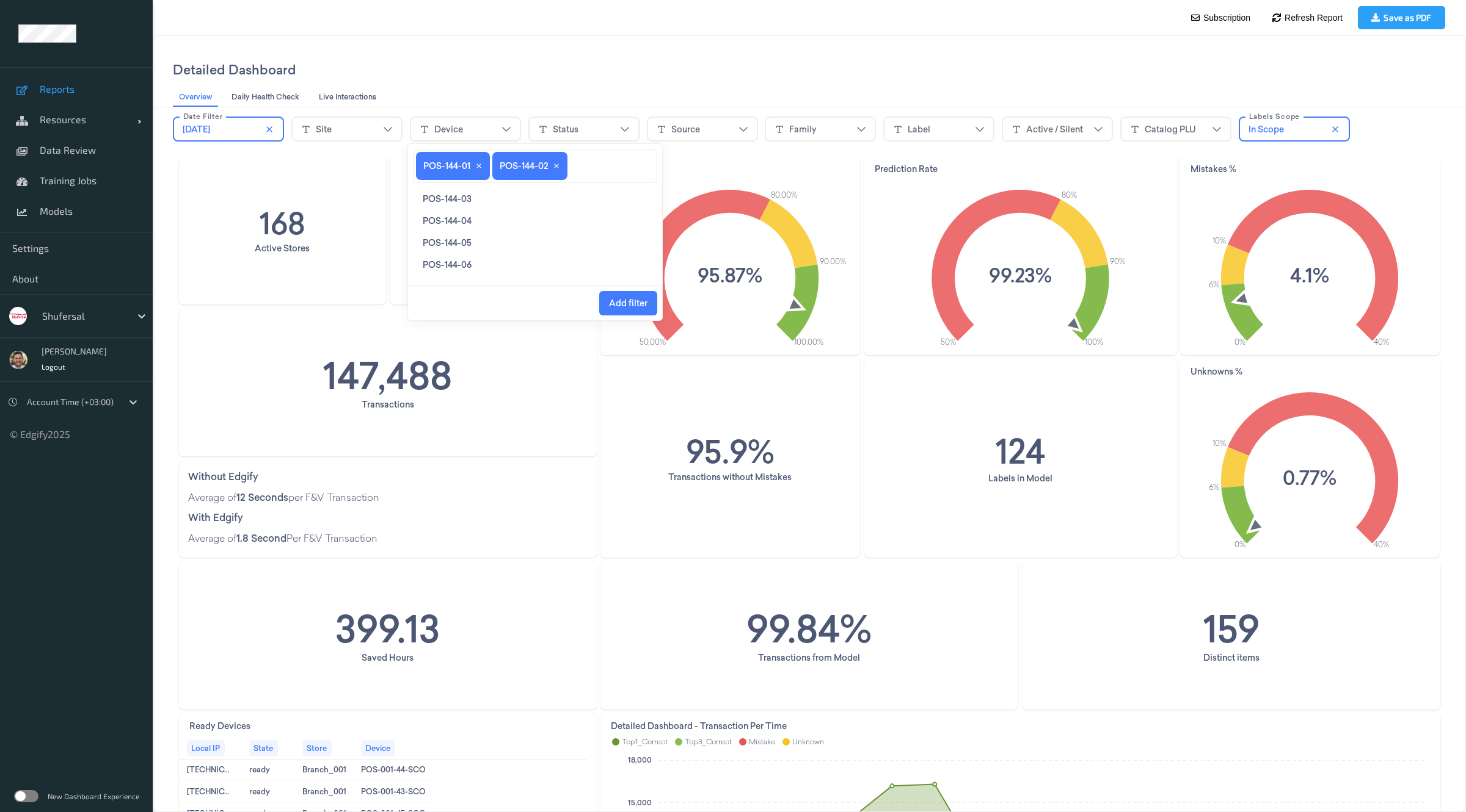
click at [456, 203] on span "POS-144-03" at bounding box center [447, 198] width 49 height 12
click at [462, 224] on span "POS-144-04" at bounding box center [447, 229] width 49 height 12
click at [462, 224] on span "POS-144-05" at bounding box center [447, 229] width 49 height 12
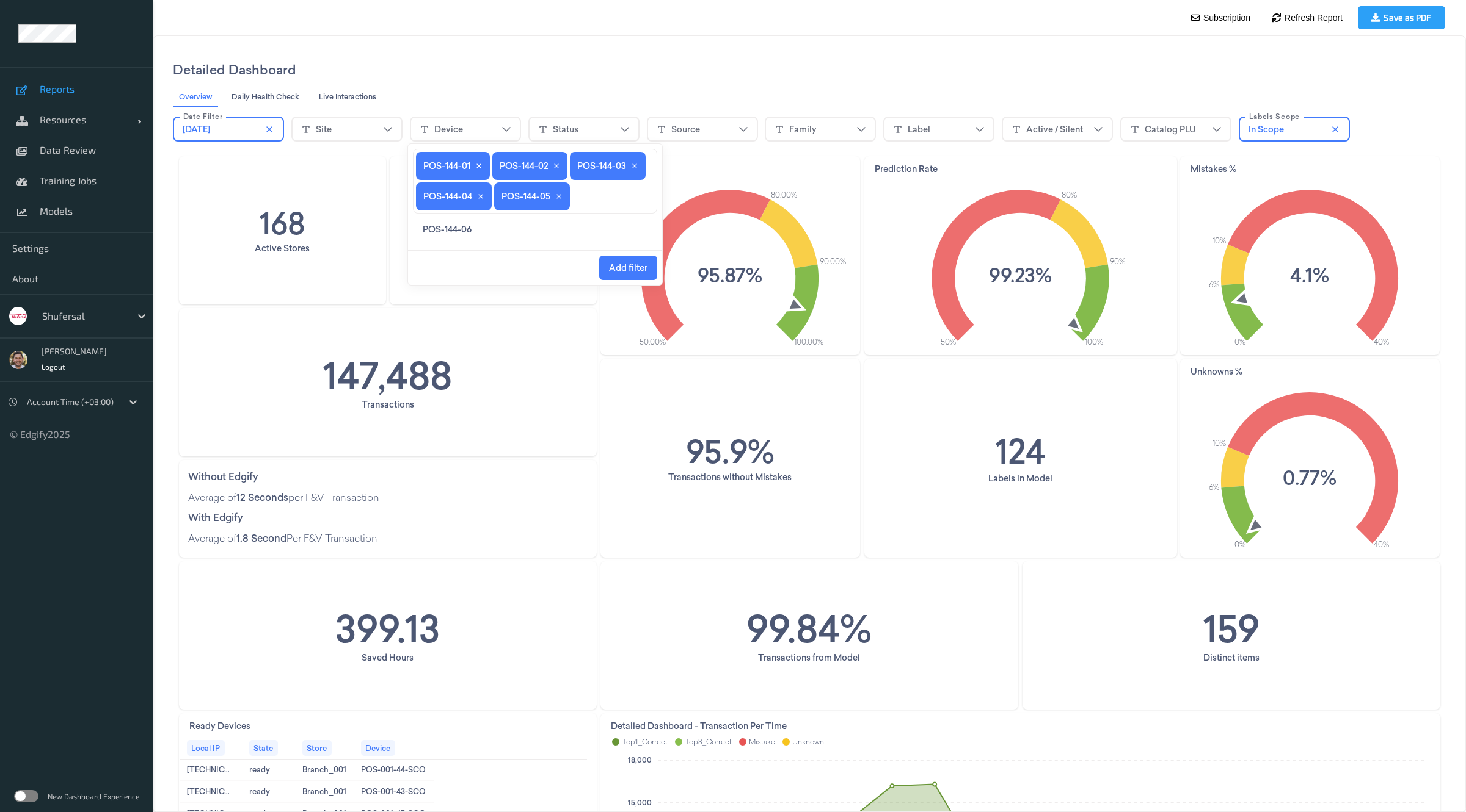
click at [462, 224] on span "POS-144-06" at bounding box center [447, 229] width 49 height 12
click at [627, 241] on span "Add filter" at bounding box center [628, 251] width 39 height 23
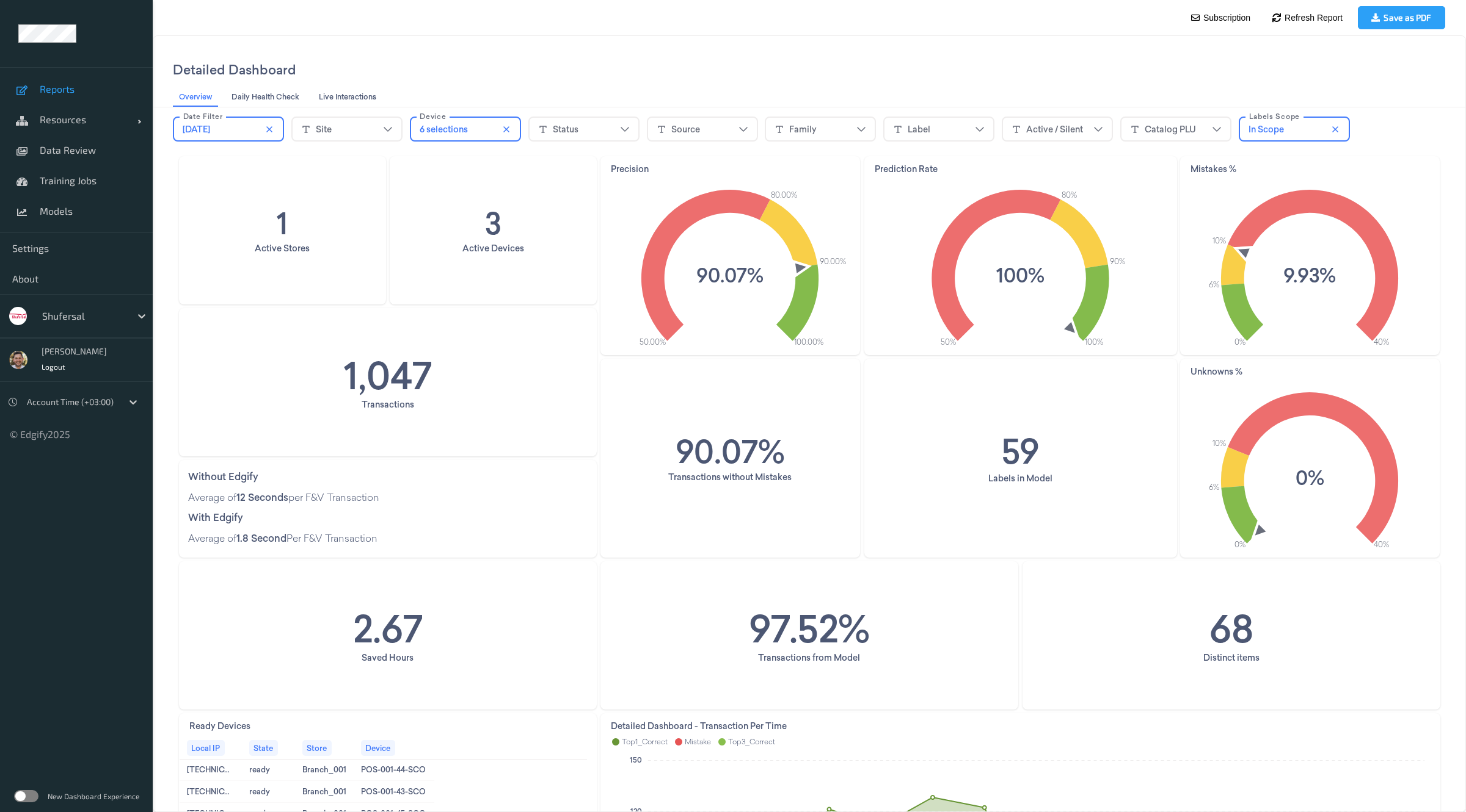
click at [447, 124] on div "6 selections" at bounding box center [443, 129] width 48 height 12
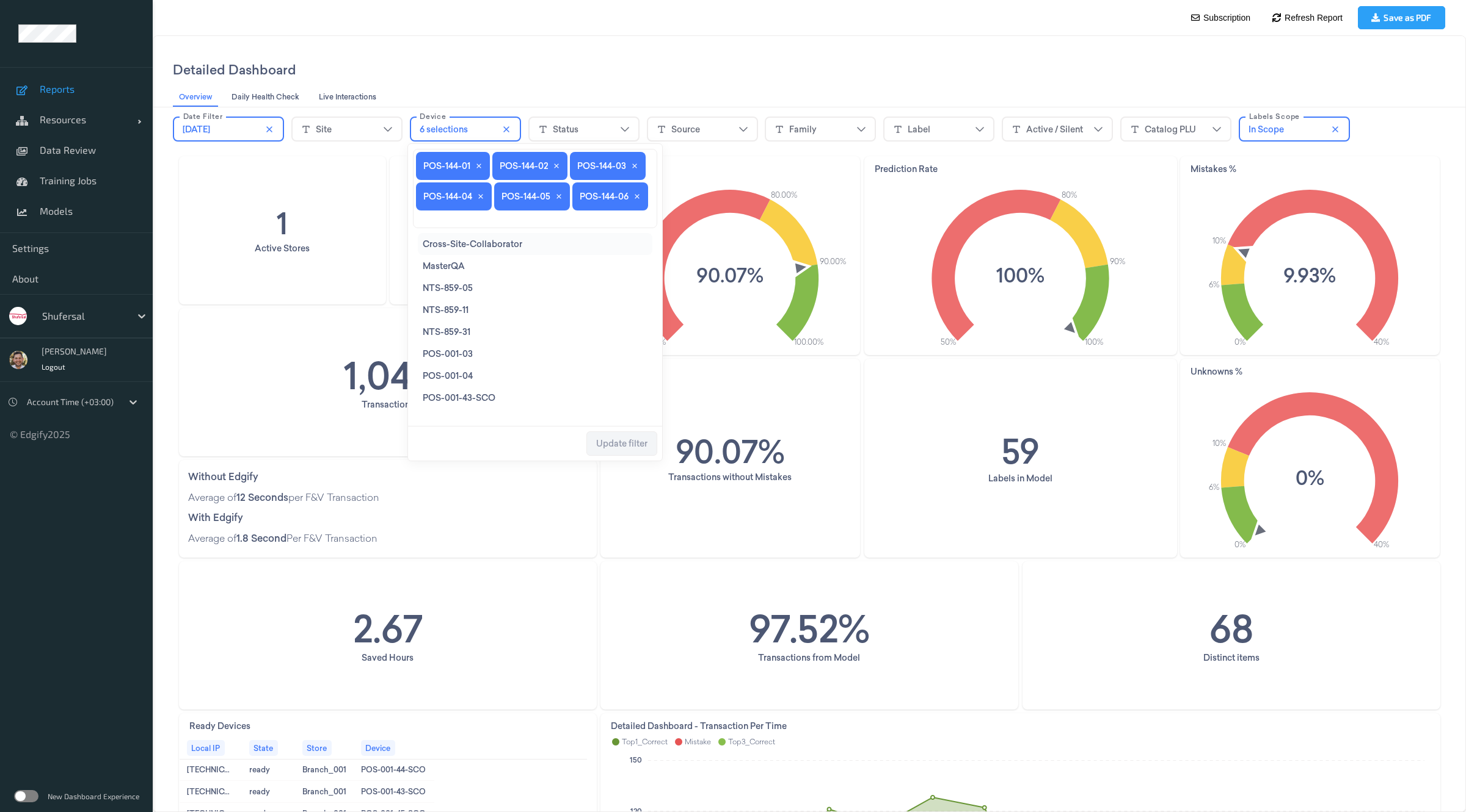
click at [474, 161] on li "POS-144-01" at bounding box center [452, 166] width 74 height 28
click at [475, 164] on li "POS-144-01" at bounding box center [452, 166] width 74 height 28
click at [475, 164] on icon "close icon" at bounding box center [479, 166] width 8 height 8
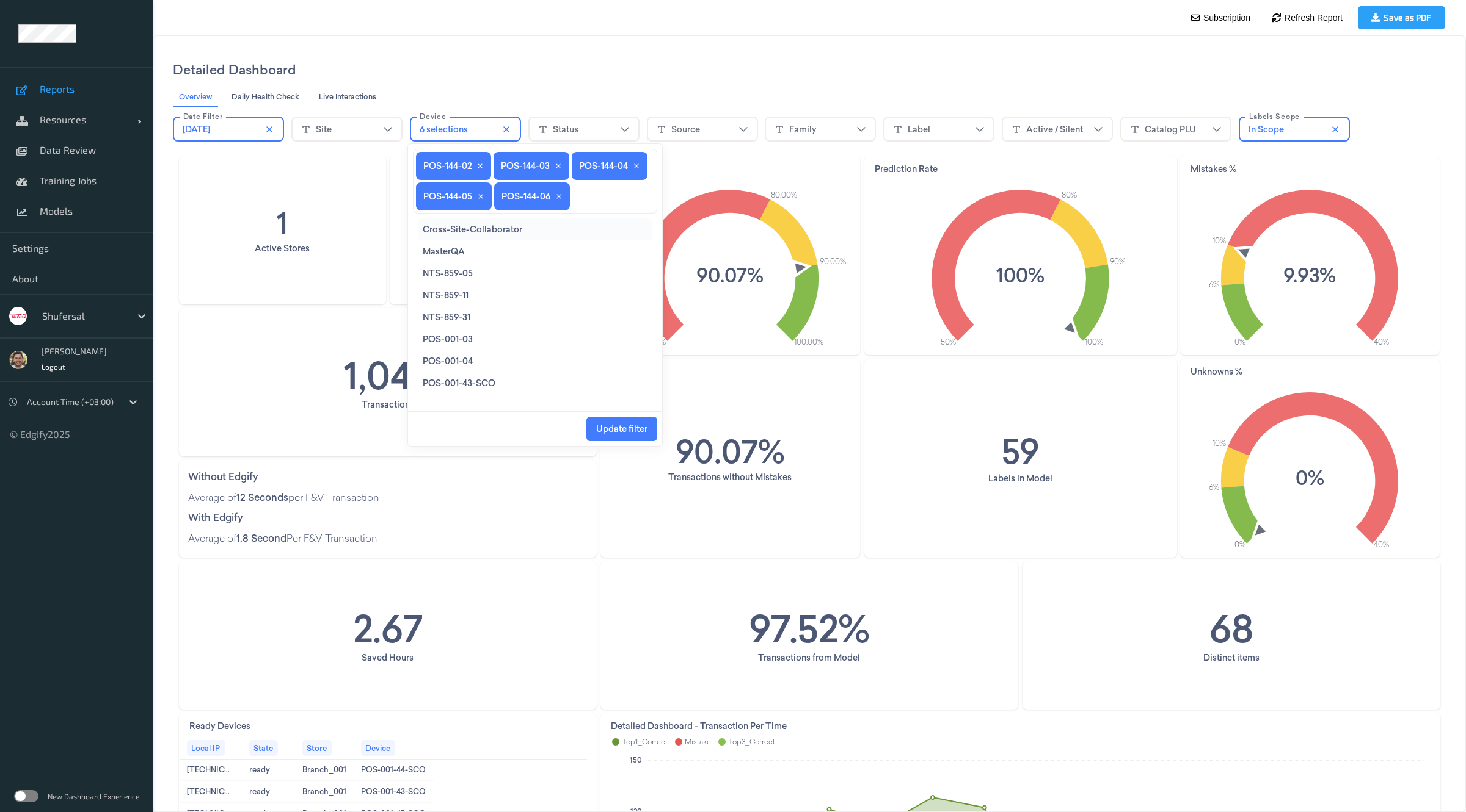
click at [475, 164] on li "POS-144-02" at bounding box center [453, 166] width 75 height 28
click at [480, 163] on icon "close icon" at bounding box center [481, 166] width 8 height 8
click at [480, 158] on li "POS-144-03" at bounding box center [453, 166] width 76 height 28
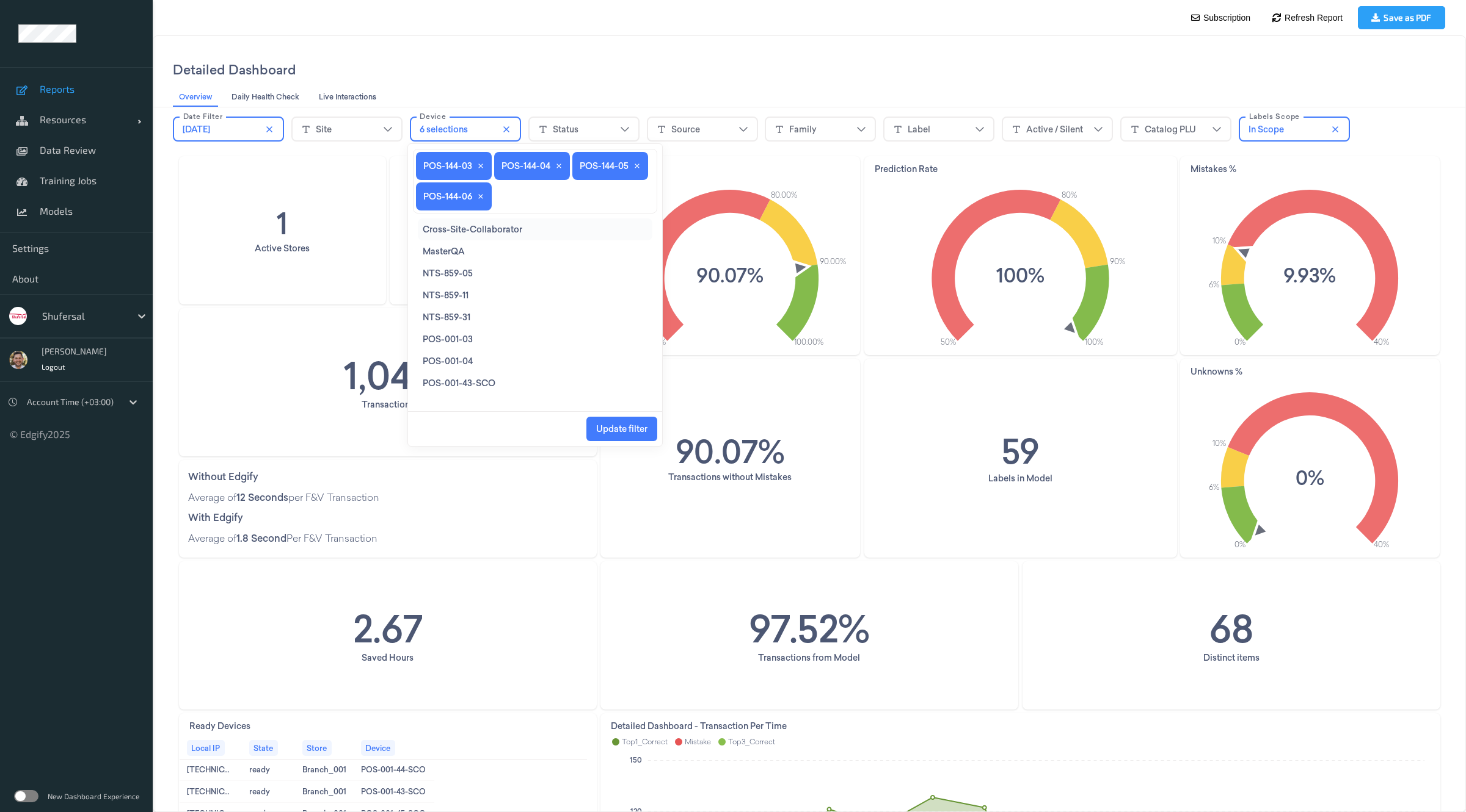
click at [480, 161] on li "POS-144-03" at bounding box center [453, 166] width 76 height 28
click at [480, 163] on icon "close icon" at bounding box center [481, 166] width 8 height 8
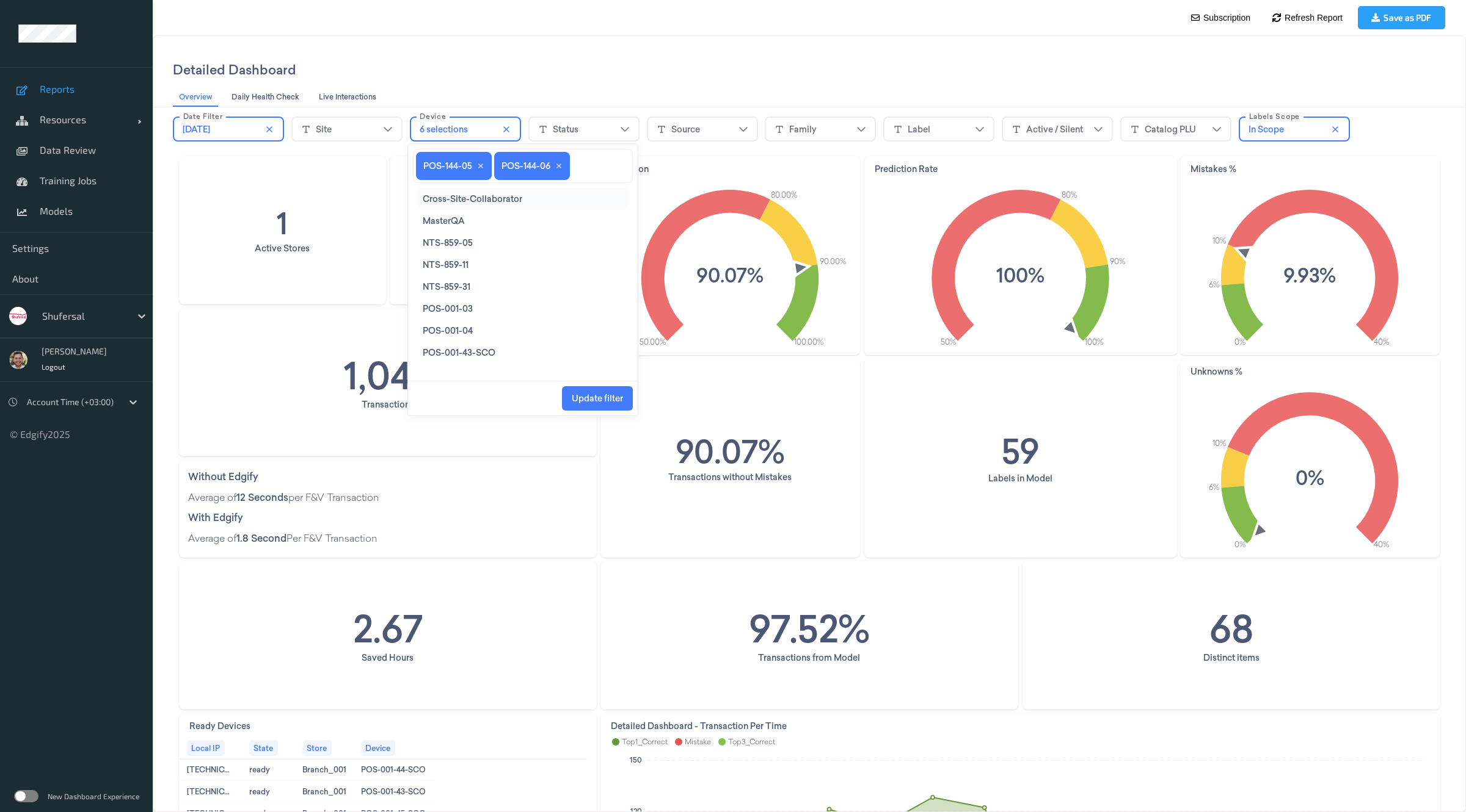
click at [480, 163] on icon "close icon" at bounding box center [481, 166] width 8 height 8
click at [490, 164] on input at bounding box center [501, 165] width 172 height 10
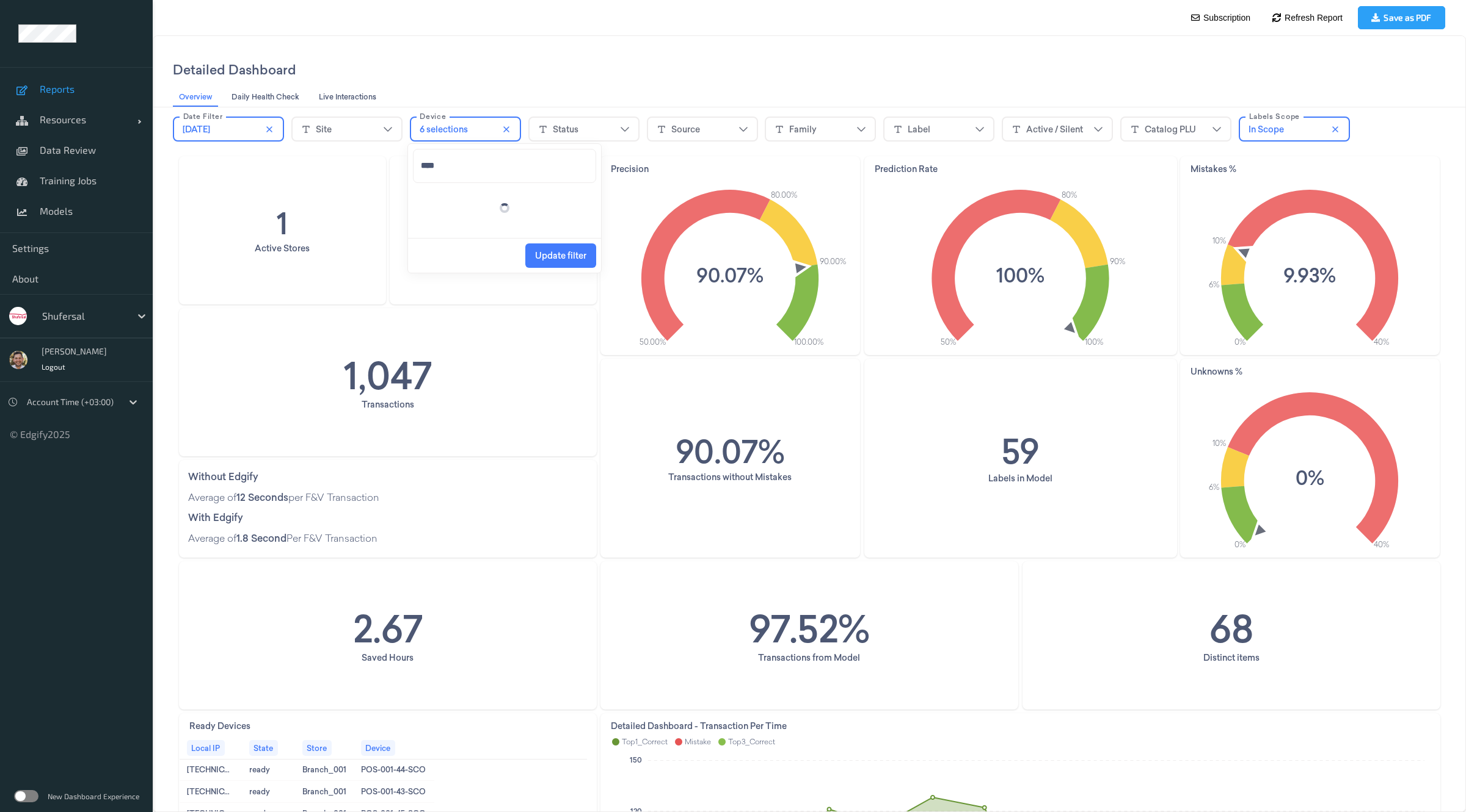
type input "*****"
click at [453, 195] on span "POS-290-01" at bounding box center [447, 198] width 49 height 12
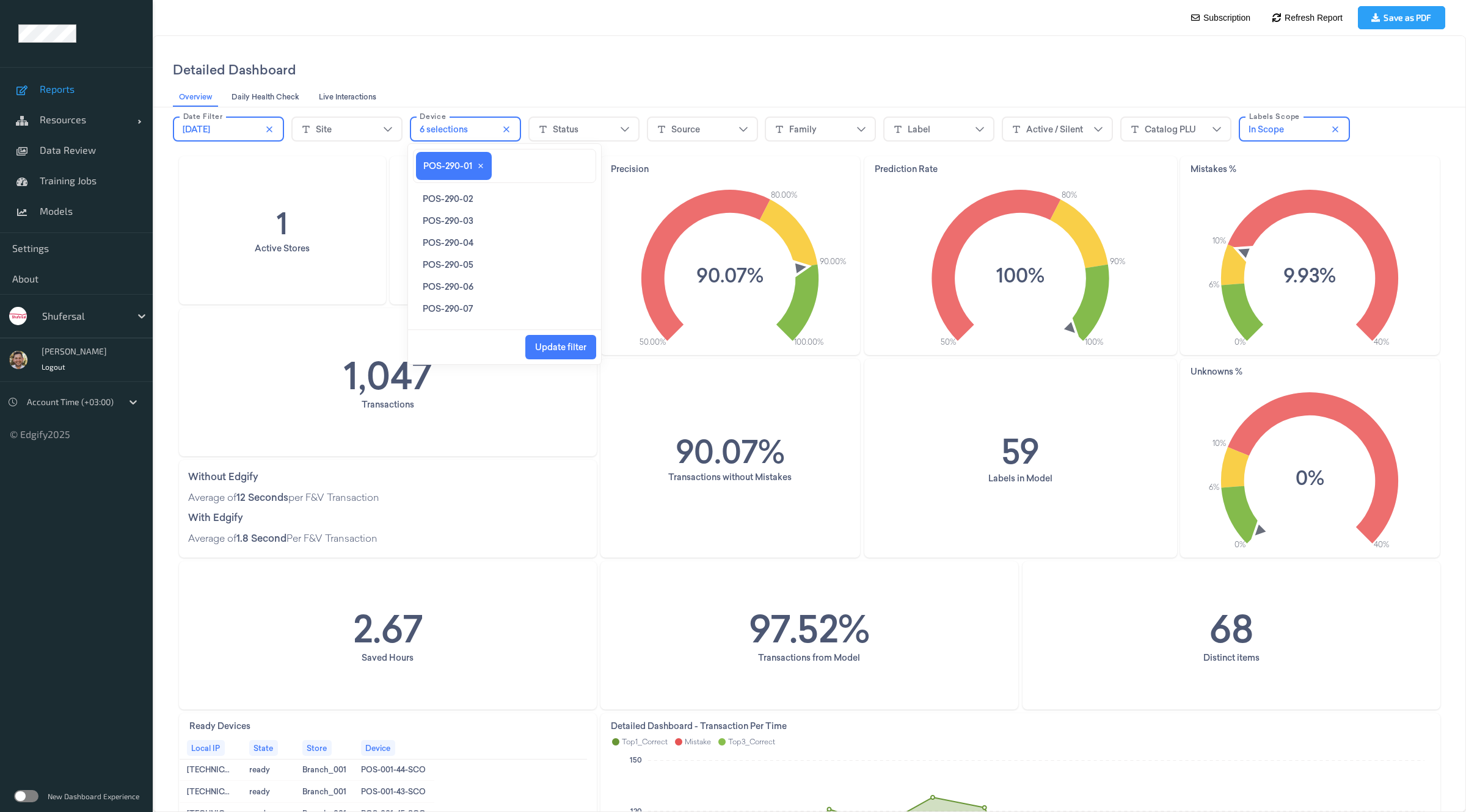
click at [453, 195] on span "POS-290-02" at bounding box center [447, 198] width 50 height 12
click at [453, 195] on span "POS-290-03" at bounding box center [448, 198] width 51 height 12
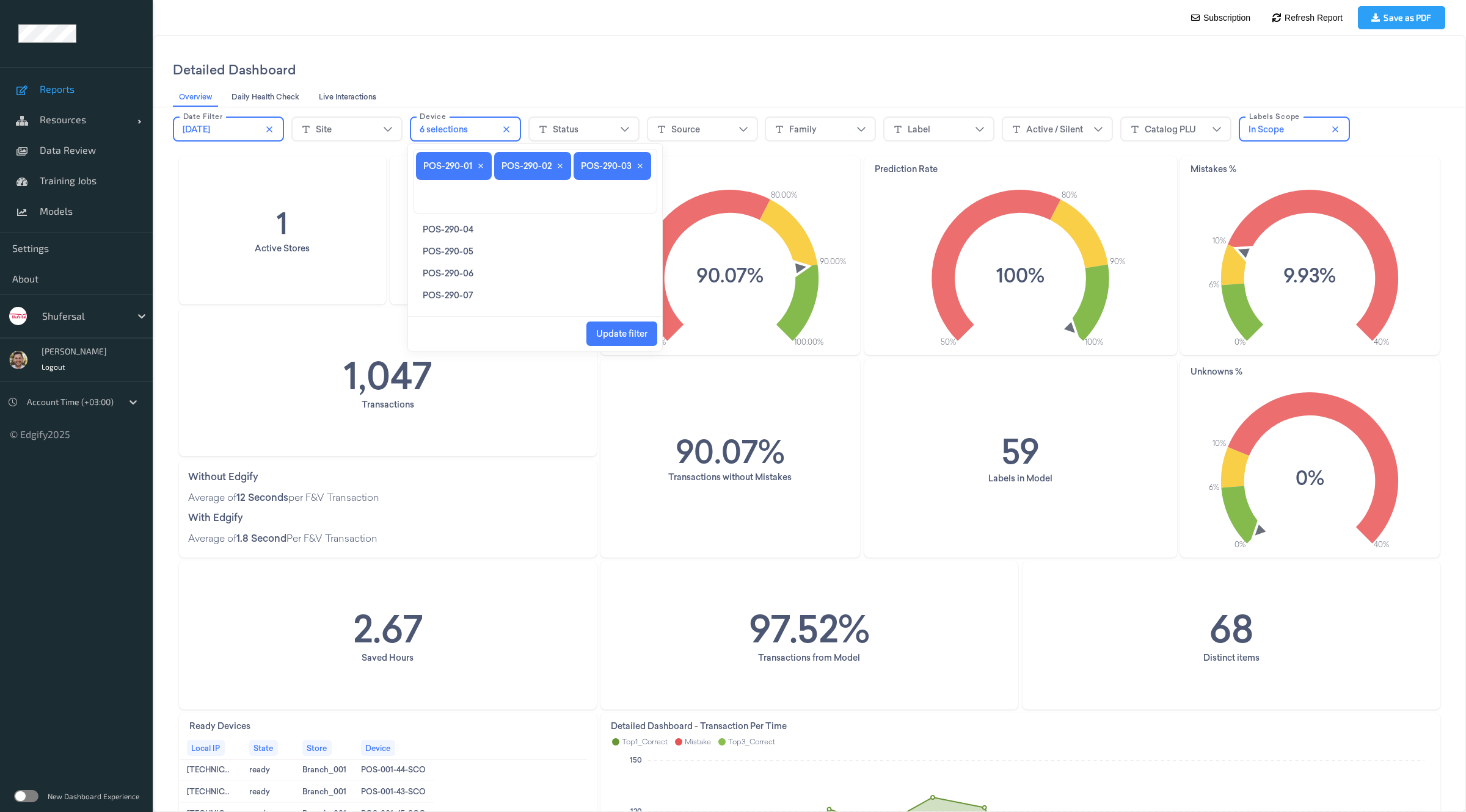
click at [459, 226] on span "POS-290-04" at bounding box center [448, 229] width 51 height 12
click at [459, 226] on span "POS-290-05" at bounding box center [448, 229] width 51 height 12
click at [459, 226] on span "POS-290-06" at bounding box center [448, 229] width 51 height 12
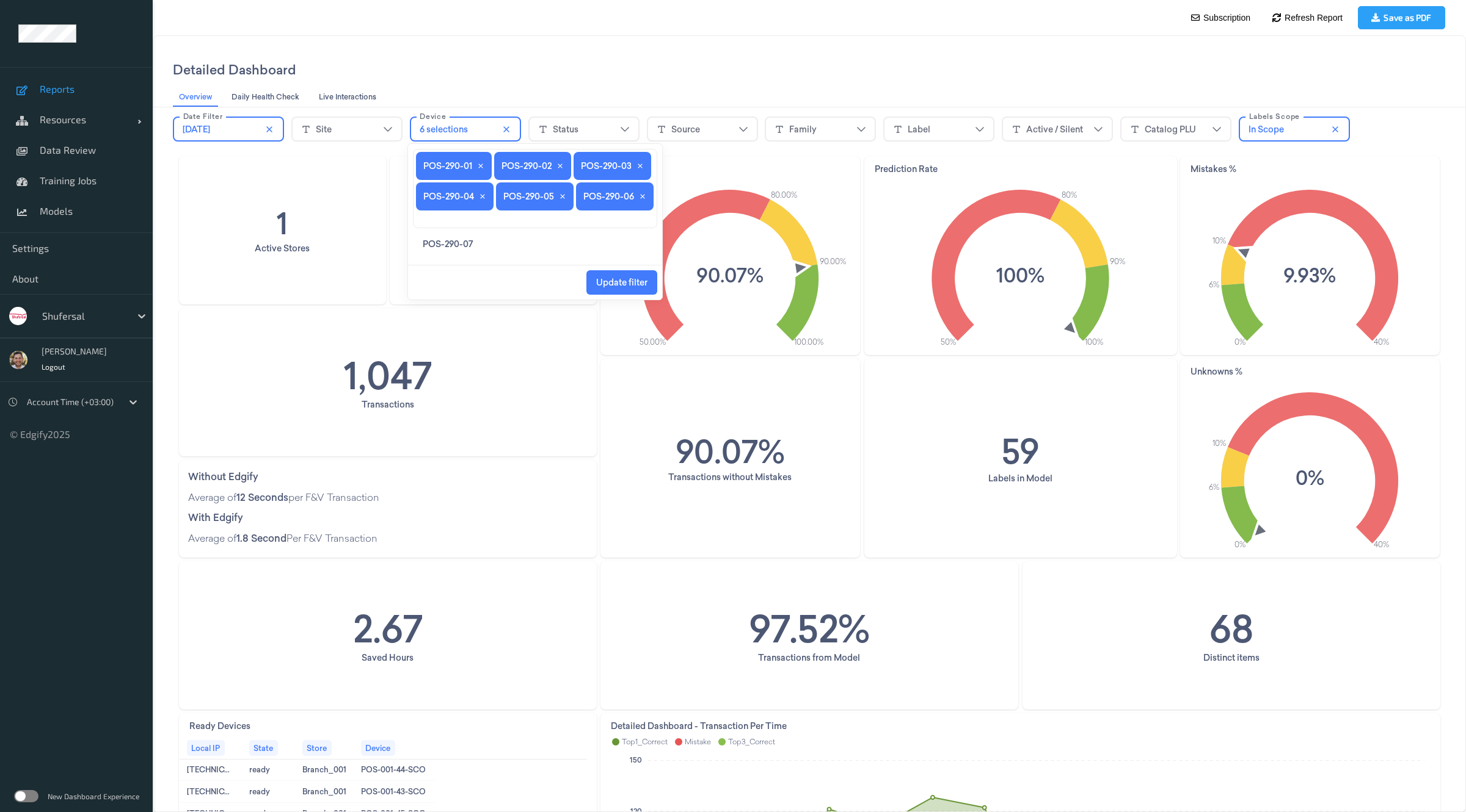
scroll to position [37, 0]
click at [455, 246] on span "POS-290-07" at bounding box center [447, 243] width 50 height 12
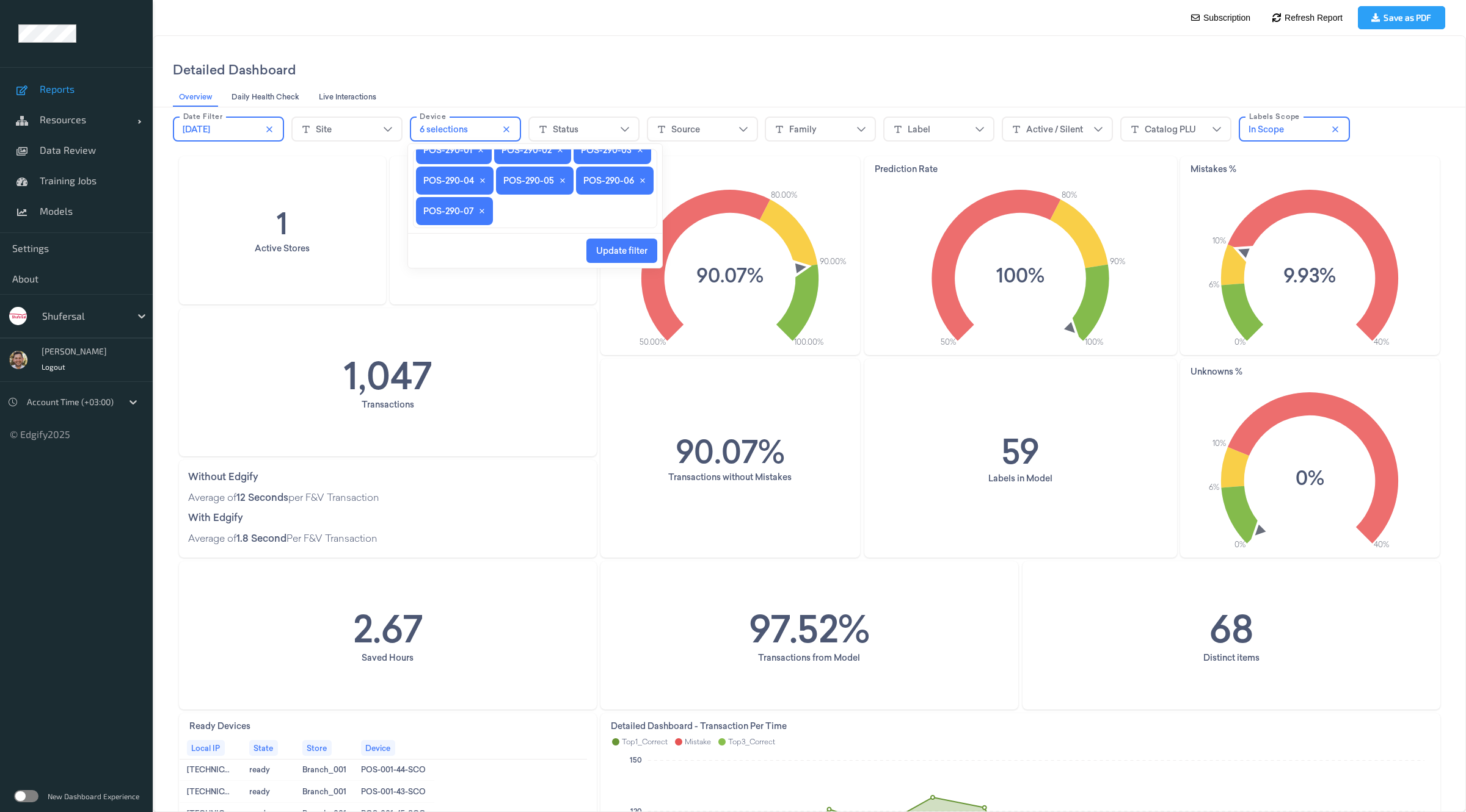
click at [614, 243] on span "Update filter" at bounding box center [622, 251] width 52 height 23
